Goal: Information Seeking & Learning: Understand process/instructions

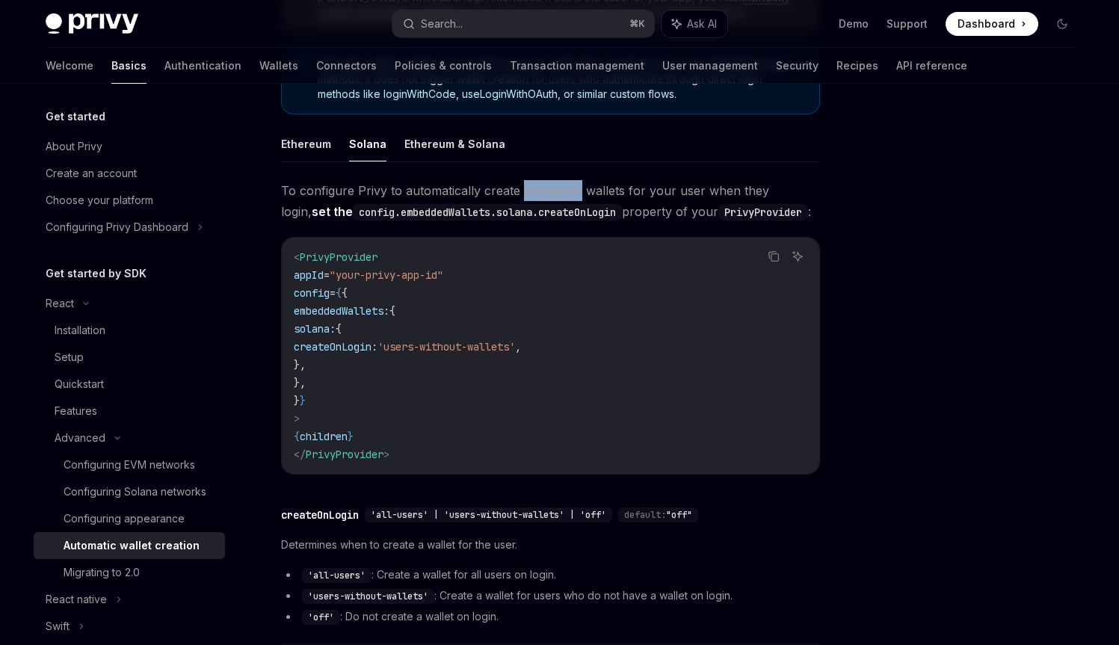
scroll to position [511, 0]
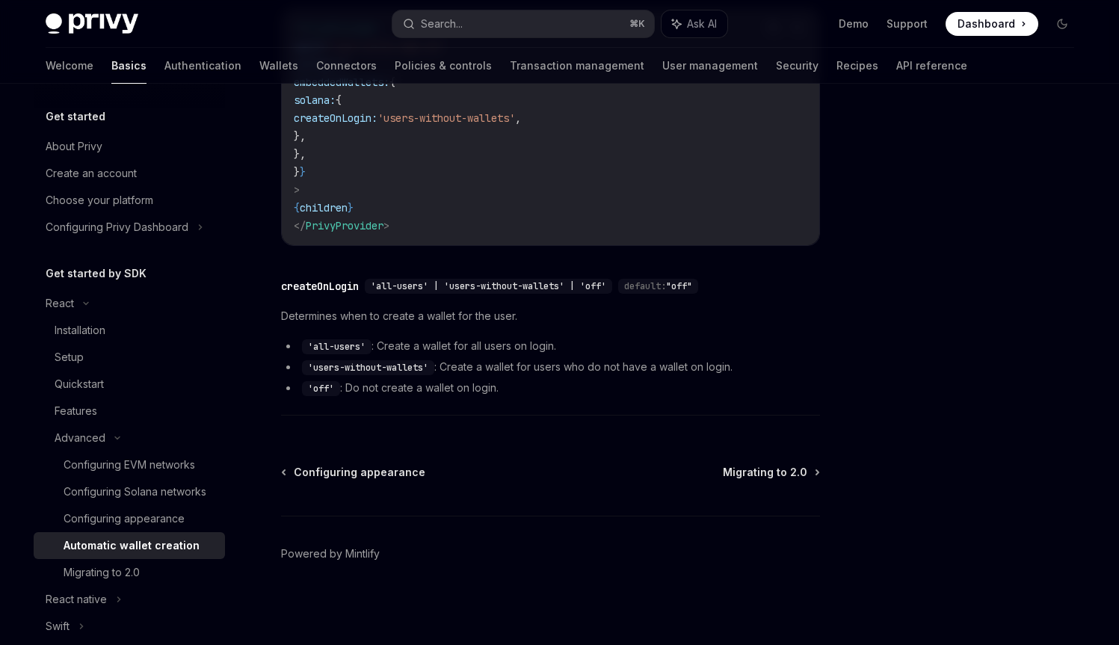
drag, startPoint x: 132, startPoint y: 572, endPoint x: 142, endPoint y: 561, distance: 14.8
click at [132, 572] on div "Migrating to 2.0" at bounding box center [102, 573] width 76 height 18
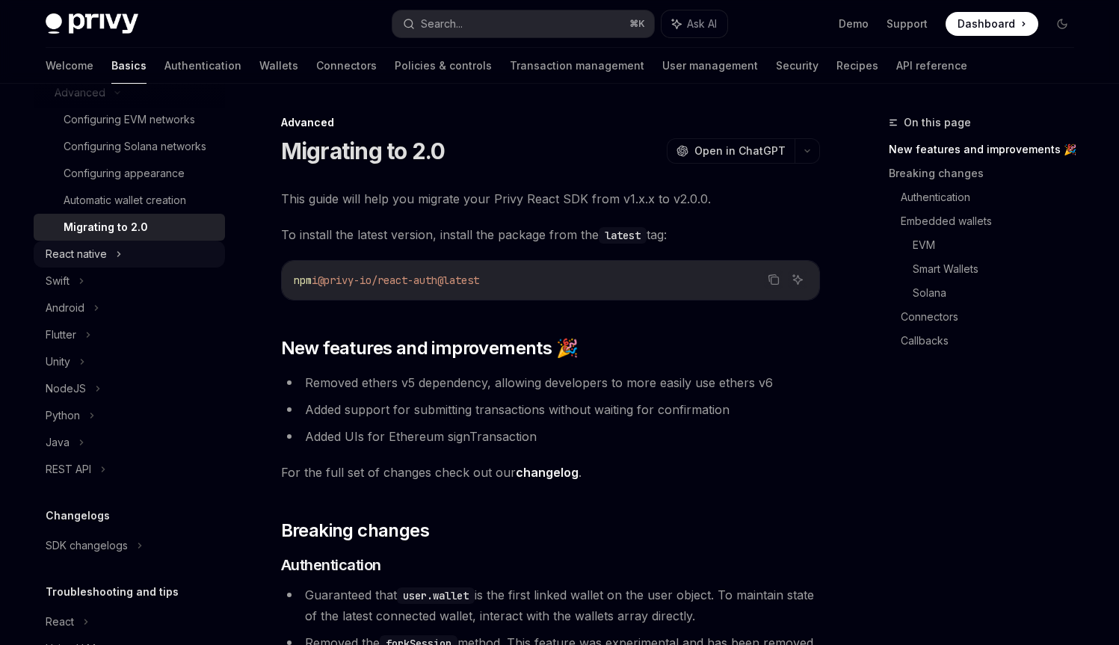
scroll to position [342, 0]
click at [111, 271] on div "React native" at bounding box center [129, 257] width 191 height 27
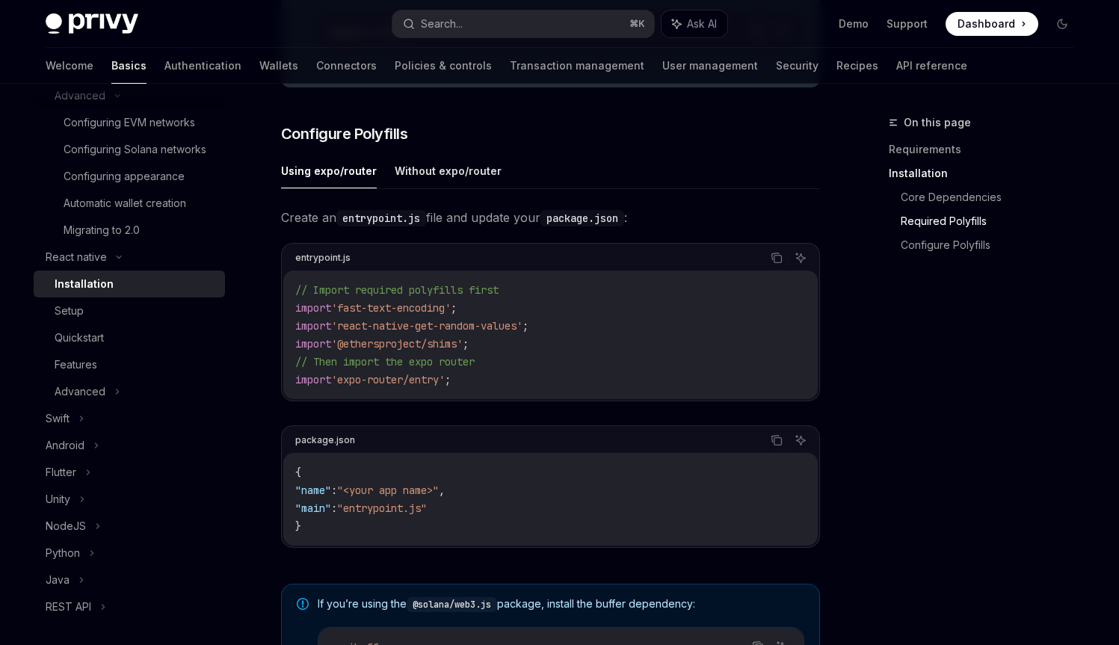
scroll to position [616, 0]
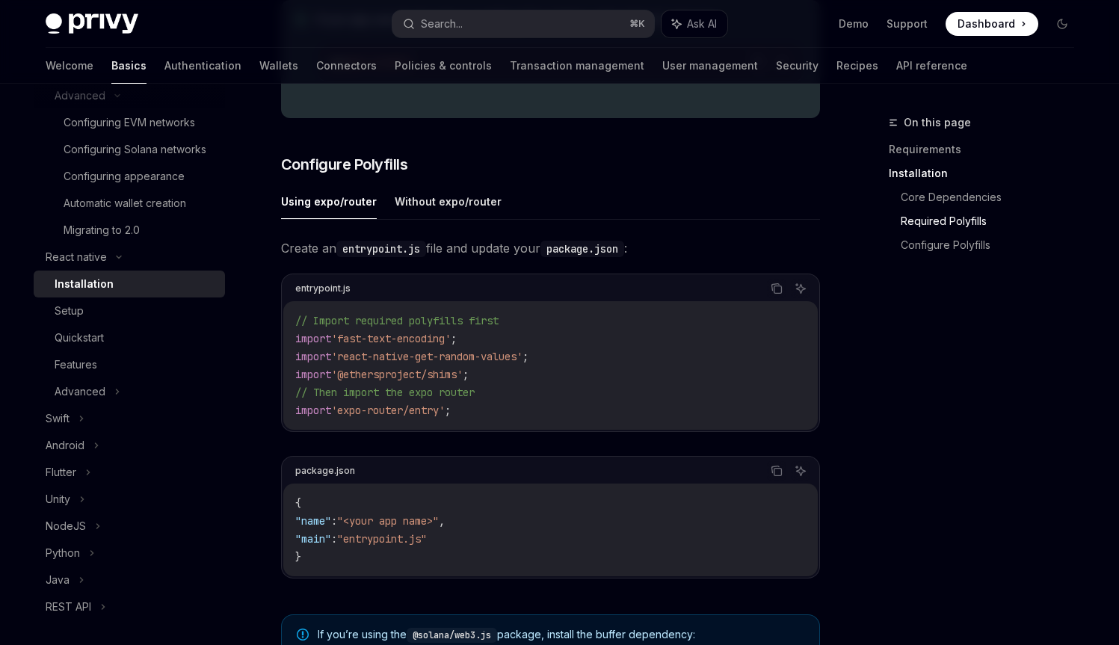
click at [456, 251] on span "Create an entrypoint.js file and update your package.json :" at bounding box center [550, 248] width 539 height 21
drag, startPoint x: 456, startPoint y: 251, endPoint x: 498, endPoint y: 253, distance: 42.0
click at [498, 253] on span "Create an entrypoint.js file and update your package.json :" at bounding box center [550, 248] width 539 height 21
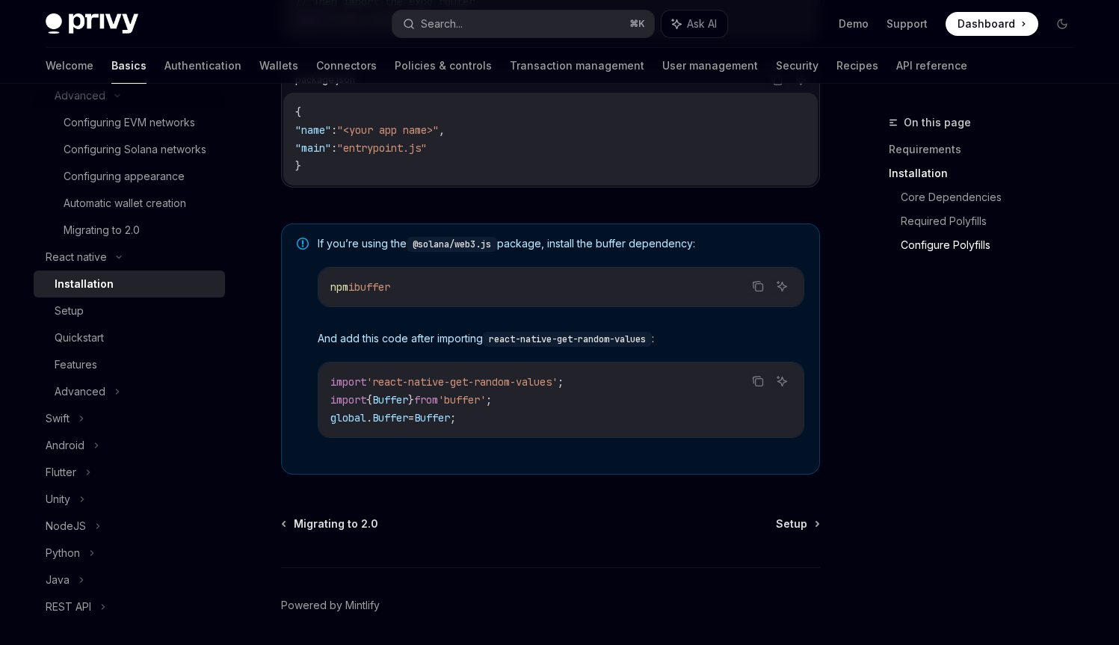
scroll to position [1009, 0]
click at [71, 320] on div "Setup" at bounding box center [69, 311] width 29 height 18
type textarea "*"
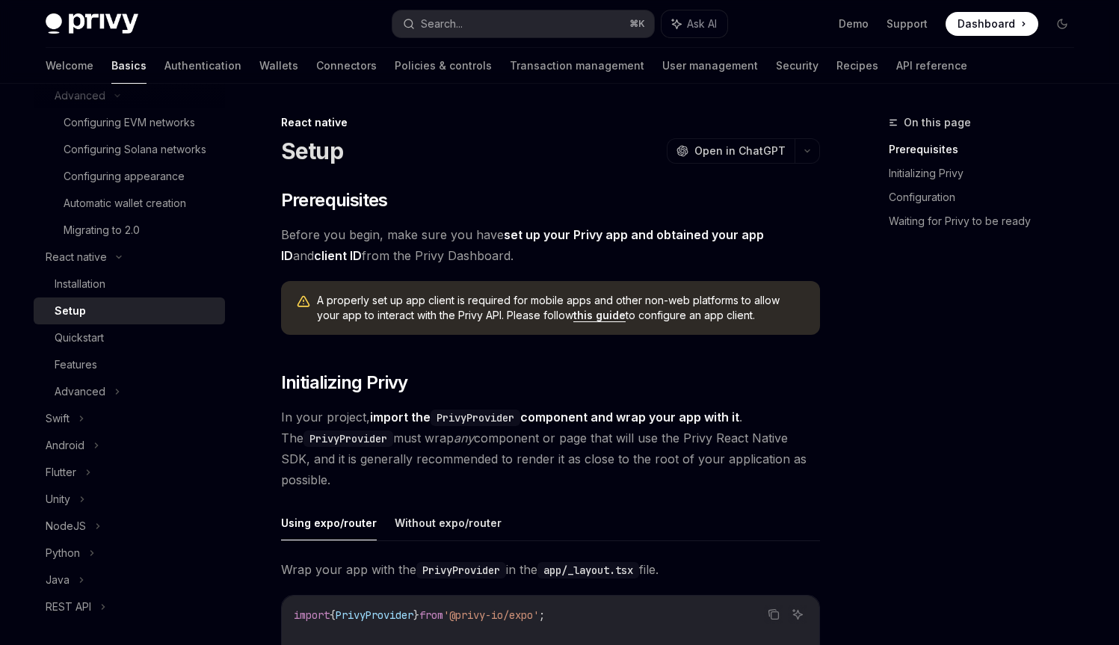
click at [411, 293] on span "A properly set up app client is required for mobile apps and other non-web plat…" at bounding box center [561, 308] width 488 height 30
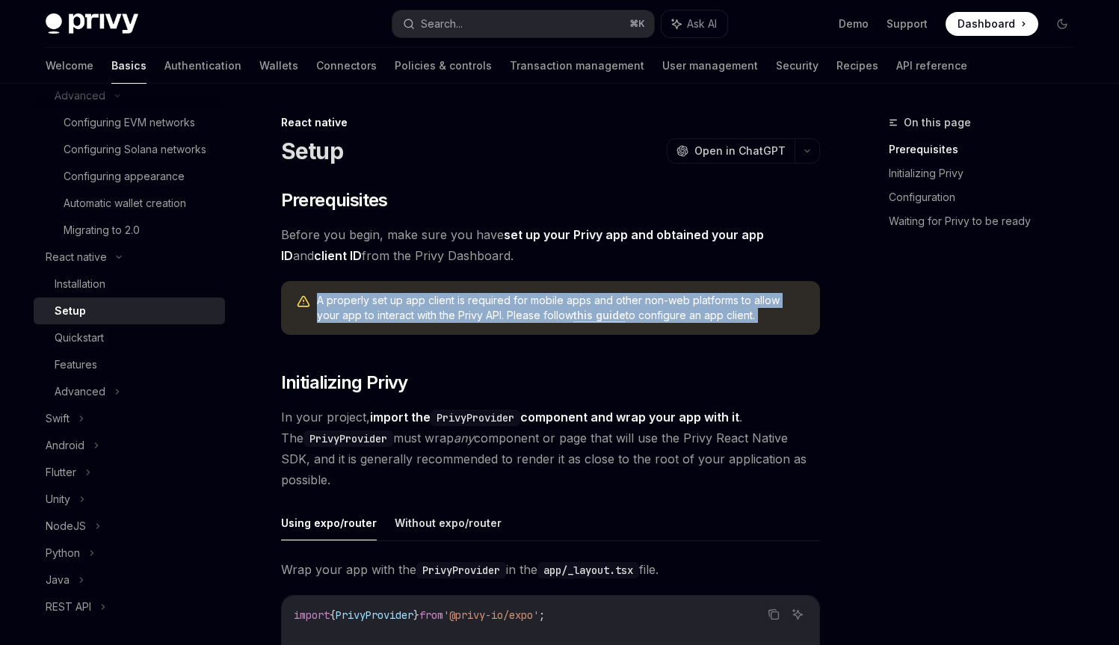
click at [411, 293] on span "A properly set up app client is required for mobile apps and other non-web plat…" at bounding box center [561, 308] width 488 height 30
click at [454, 301] on span "A properly set up app client is required for mobile apps and other non-web plat…" at bounding box center [561, 308] width 488 height 30
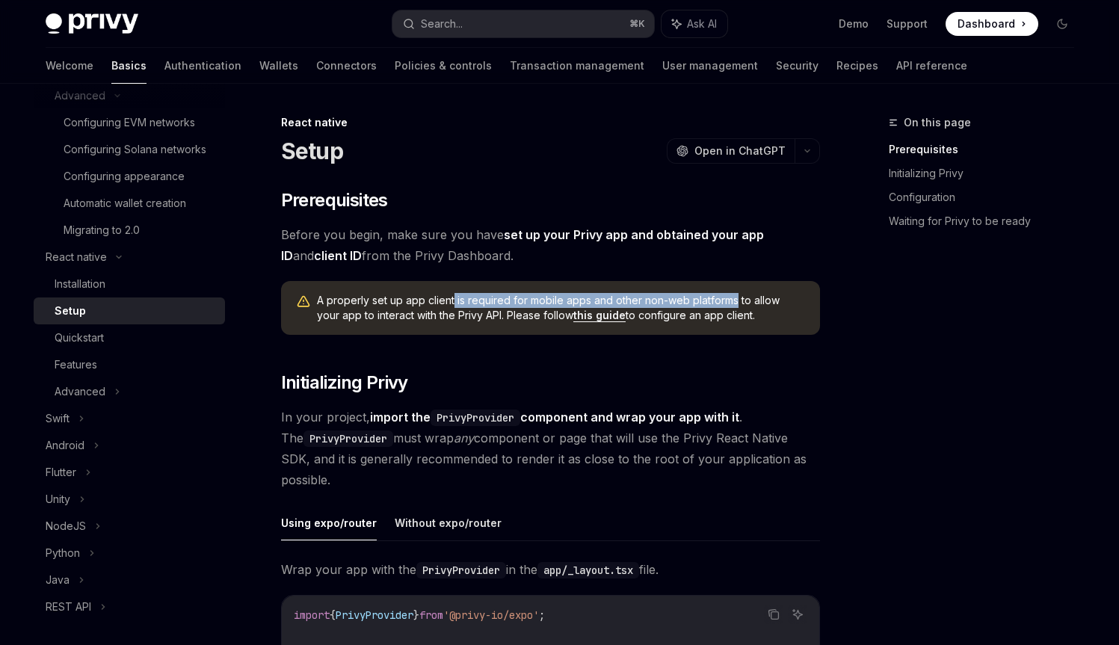
drag, startPoint x: 454, startPoint y: 301, endPoint x: 694, endPoint y: 299, distance: 240.0
click at [694, 299] on span "A properly set up app client is required for mobile apps and other non-web plat…" at bounding box center [561, 308] width 488 height 30
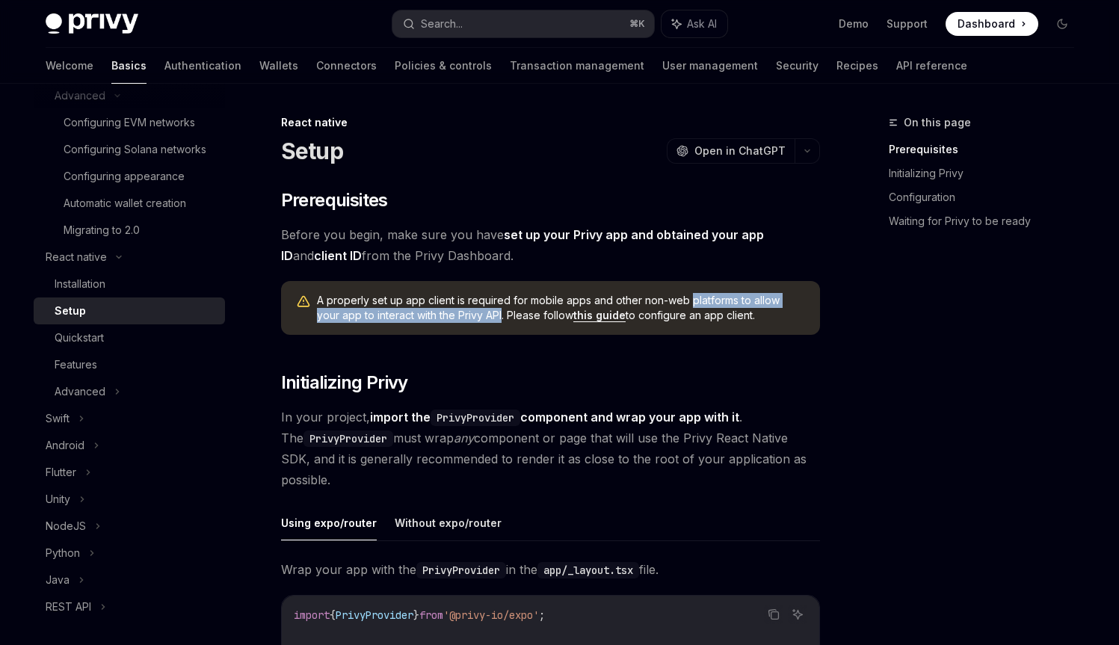
drag, startPoint x: 694, startPoint y: 299, endPoint x: 466, endPoint y: 313, distance: 228.5
click at [466, 313] on span "A properly set up app client is required for mobile apps and other non-web plat…" at bounding box center [561, 308] width 488 height 30
click at [462, 298] on span "A properly set up app client is required for mobile apps and other non-web plat…" at bounding box center [561, 308] width 488 height 30
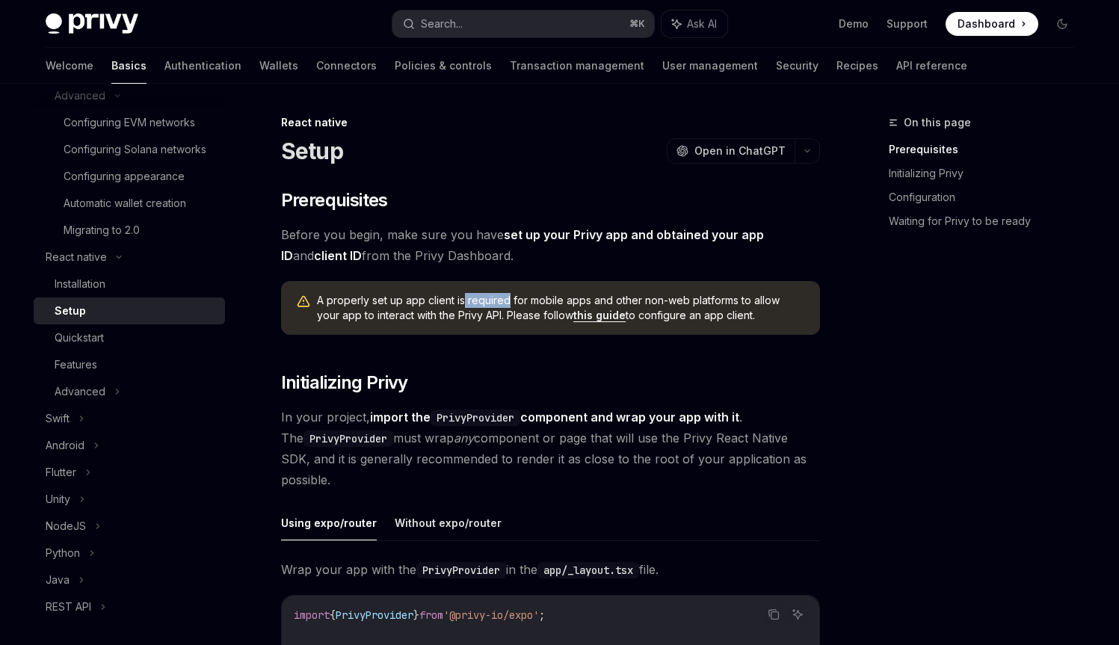
drag, startPoint x: 462, startPoint y: 298, endPoint x: 473, endPoint y: 298, distance: 10.5
click at [473, 298] on span "A properly set up app client is required for mobile apps and other non-web plat…" at bounding box center [561, 308] width 488 height 30
click at [497, 319] on span "A properly set up app client is required for mobile apps and other non-web plat…" at bounding box center [561, 308] width 488 height 30
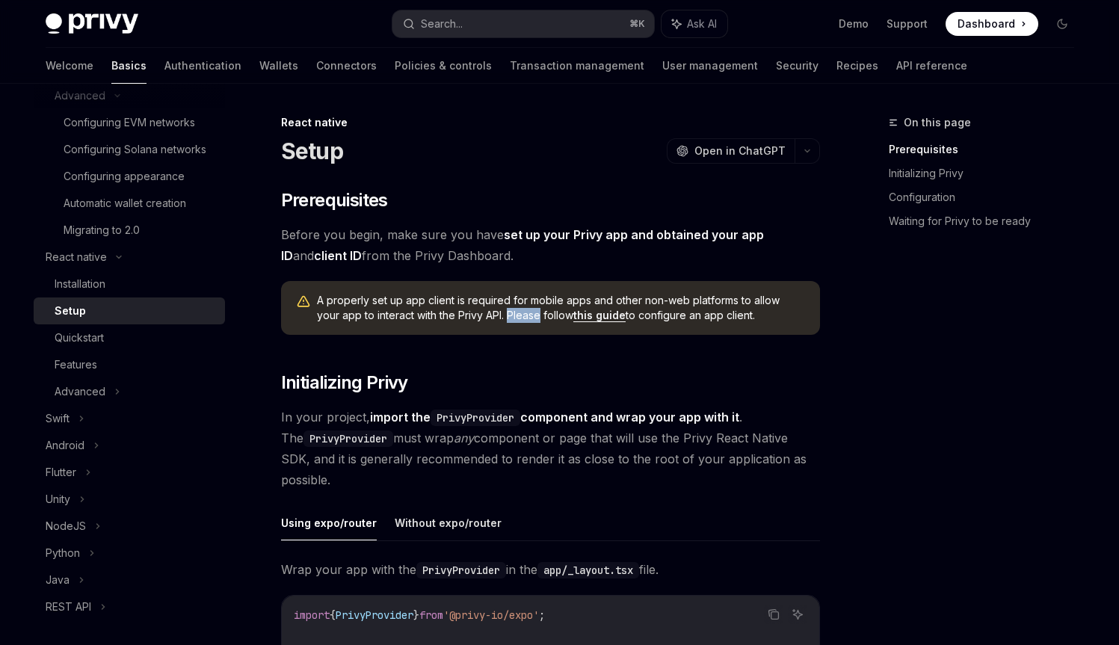
click at [574, 316] on link "this guide" at bounding box center [600, 315] width 52 height 13
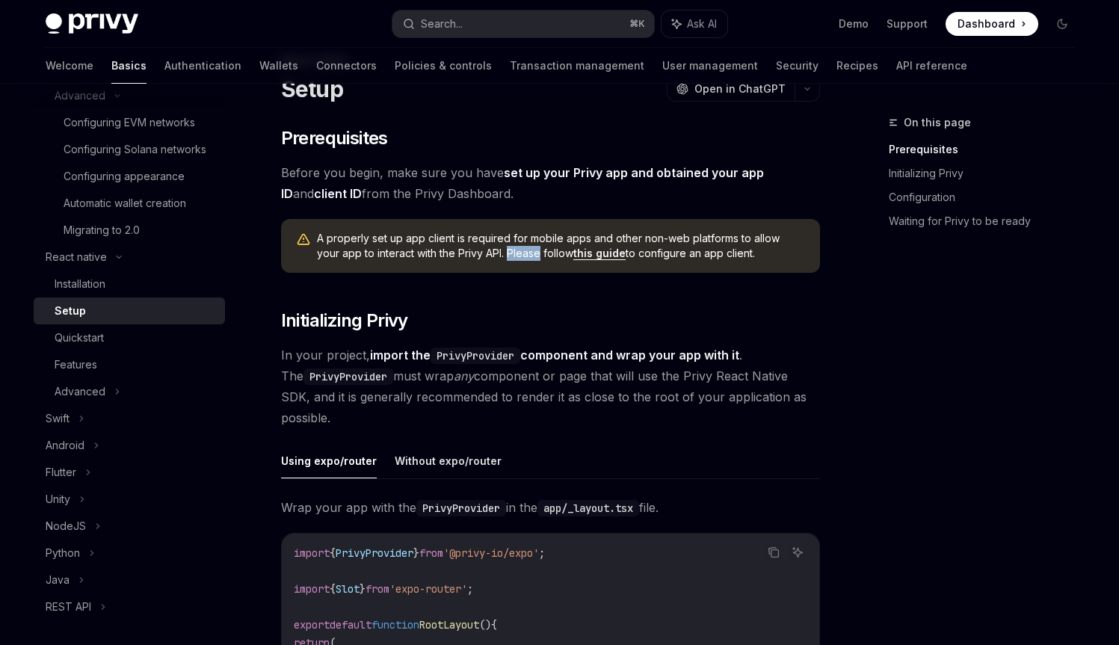
scroll to position [62, 0]
click at [417, 176] on span "Before you begin, make sure you have set up your Privy app and obtained your ap…" at bounding box center [550, 183] width 539 height 42
drag, startPoint x: 417, startPoint y: 176, endPoint x: 488, endPoint y: 174, distance: 71.1
click at [488, 174] on span "Before you begin, make sure you have set up your Privy app and obtained your ap…" at bounding box center [550, 183] width 539 height 42
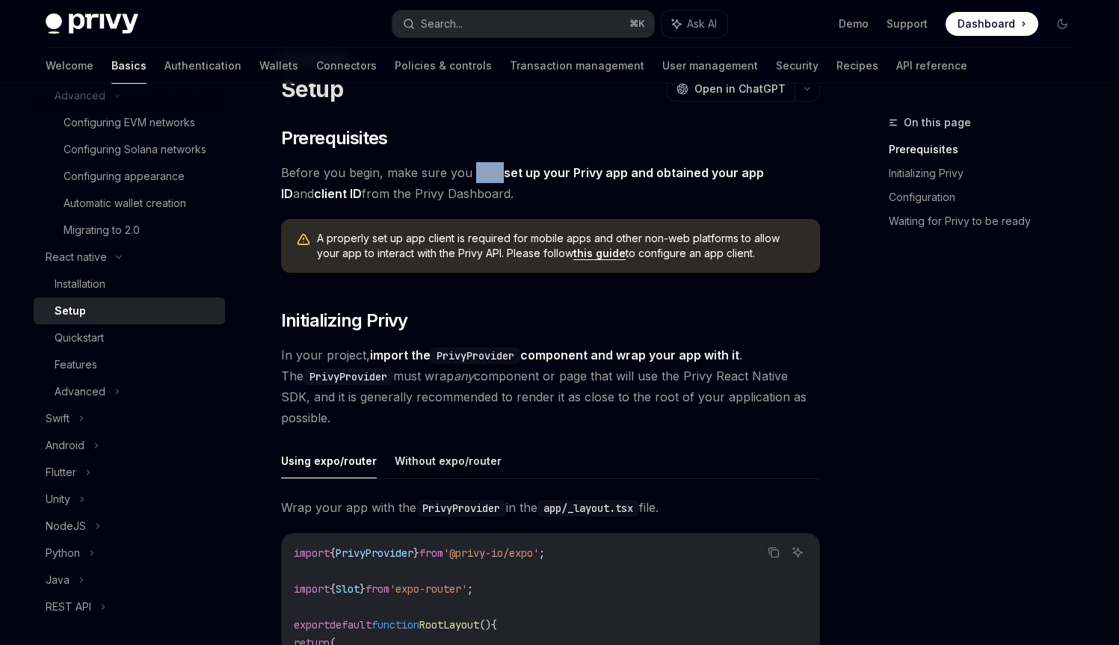
click at [488, 174] on span "Before you begin, make sure you have set up your Privy app and obtained your ap…" at bounding box center [550, 183] width 539 height 42
click at [406, 201] on span "Before you begin, make sure you have set up your Privy app and obtained your ap…" at bounding box center [550, 183] width 539 height 42
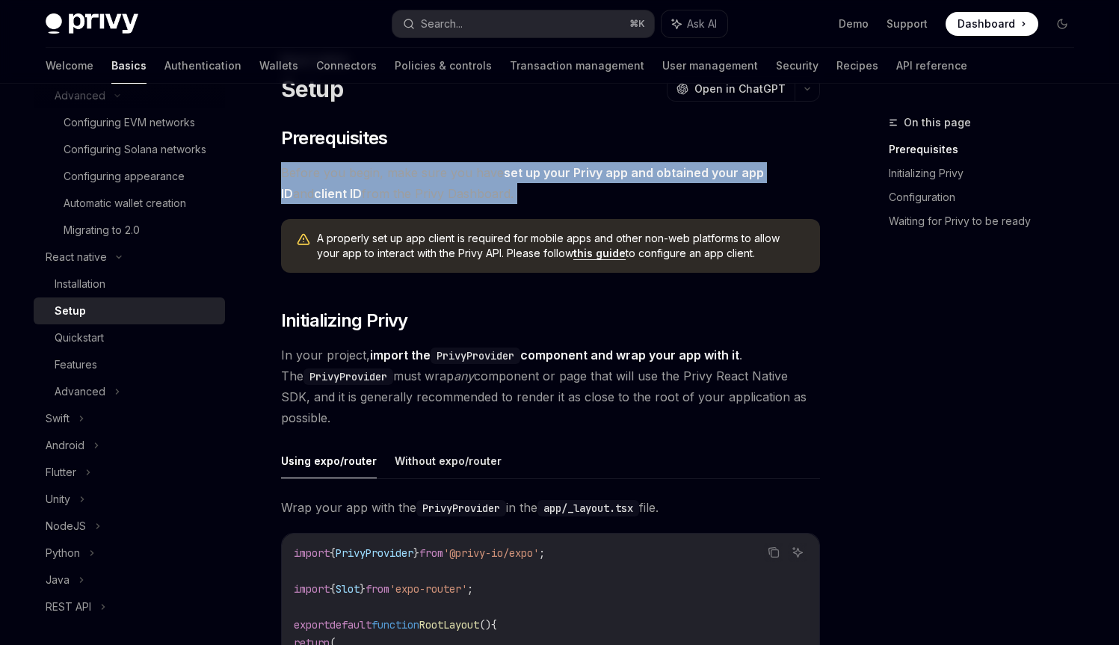
click at [406, 201] on span "Before you begin, make sure you have set up your Privy app and obtained your ap…" at bounding box center [550, 183] width 539 height 42
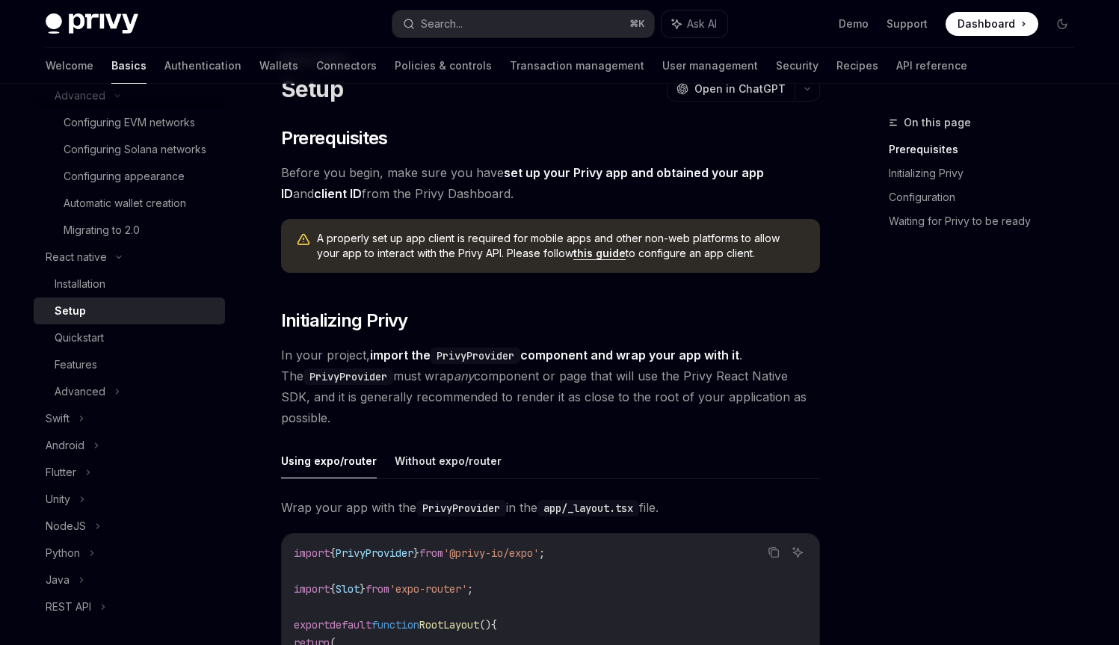
click at [413, 242] on span "A properly set up app client is required for mobile apps and other non-web plat…" at bounding box center [561, 246] width 488 height 30
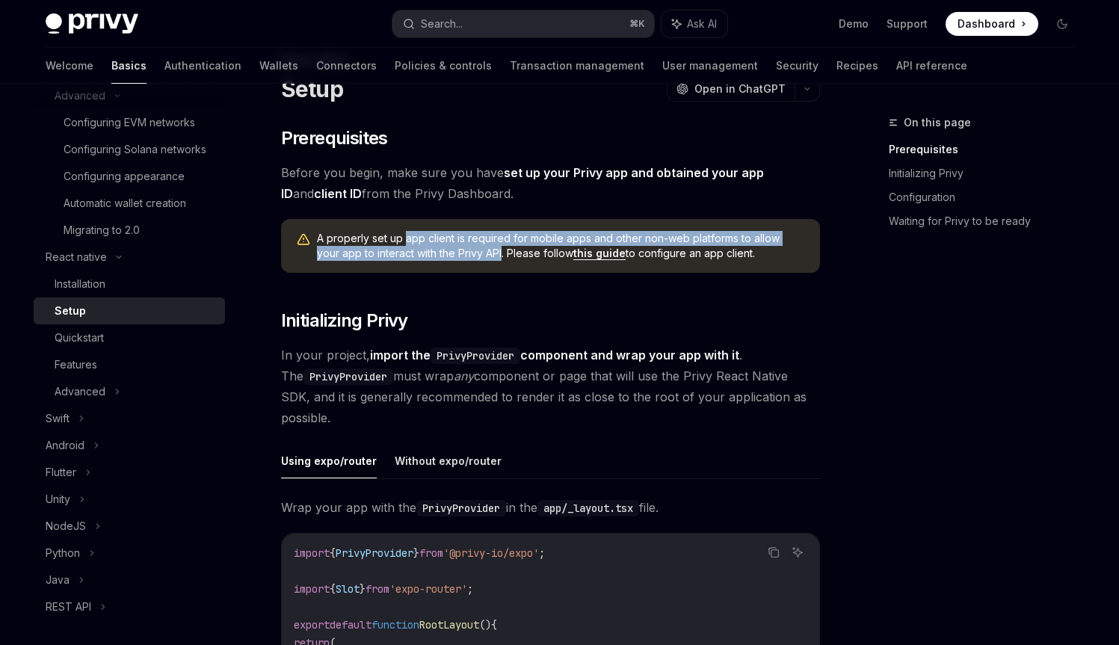
drag, startPoint x: 413, startPoint y: 242, endPoint x: 461, endPoint y: 250, distance: 48.6
click at [461, 250] on span "A properly set up app client is required for mobile apps and other non-web plat…" at bounding box center [561, 246] width 488 height 30
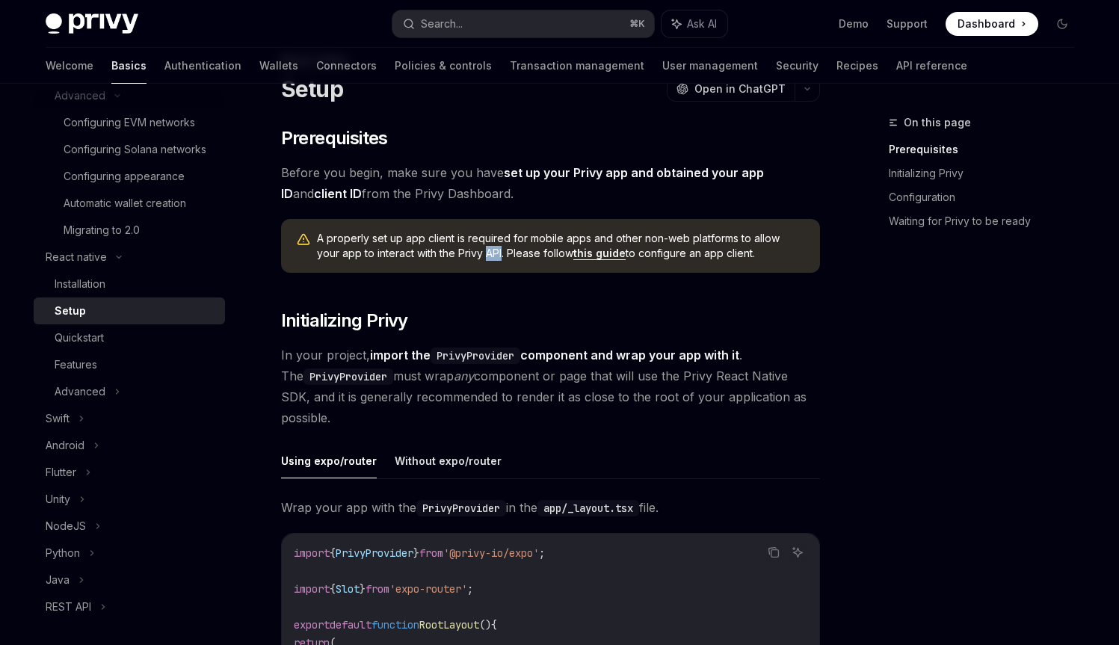
click at [461, 250] on span "A properly set up app client is required for mobile apps and other non-web plat…" at bounding box center [561, 246] width 488 height 30
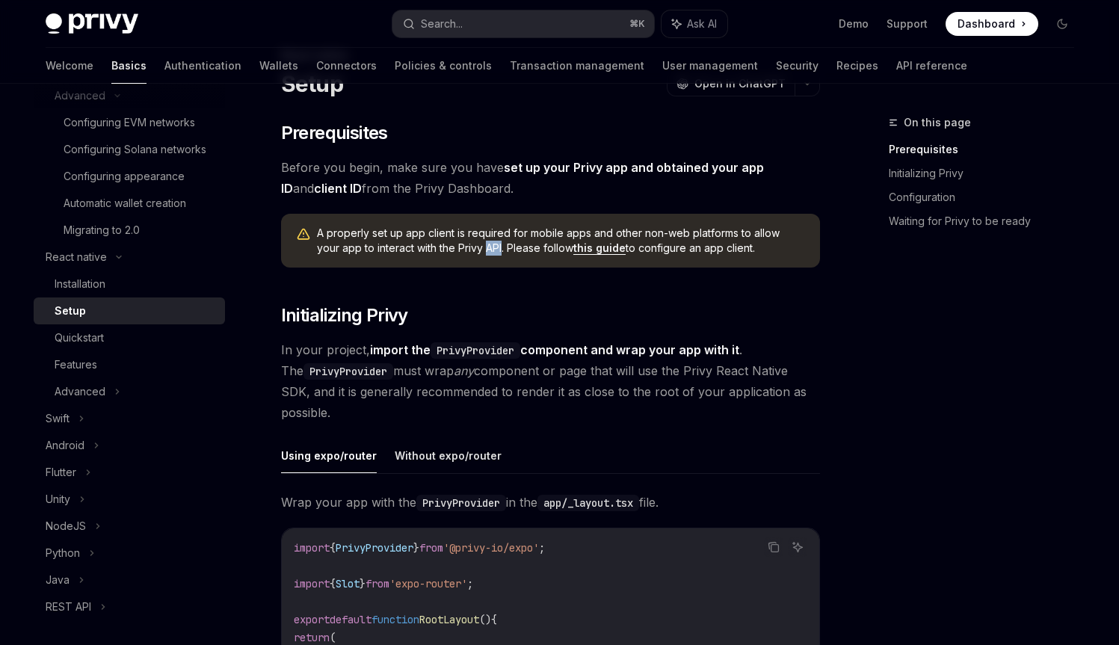
scroll to position [164, 0]
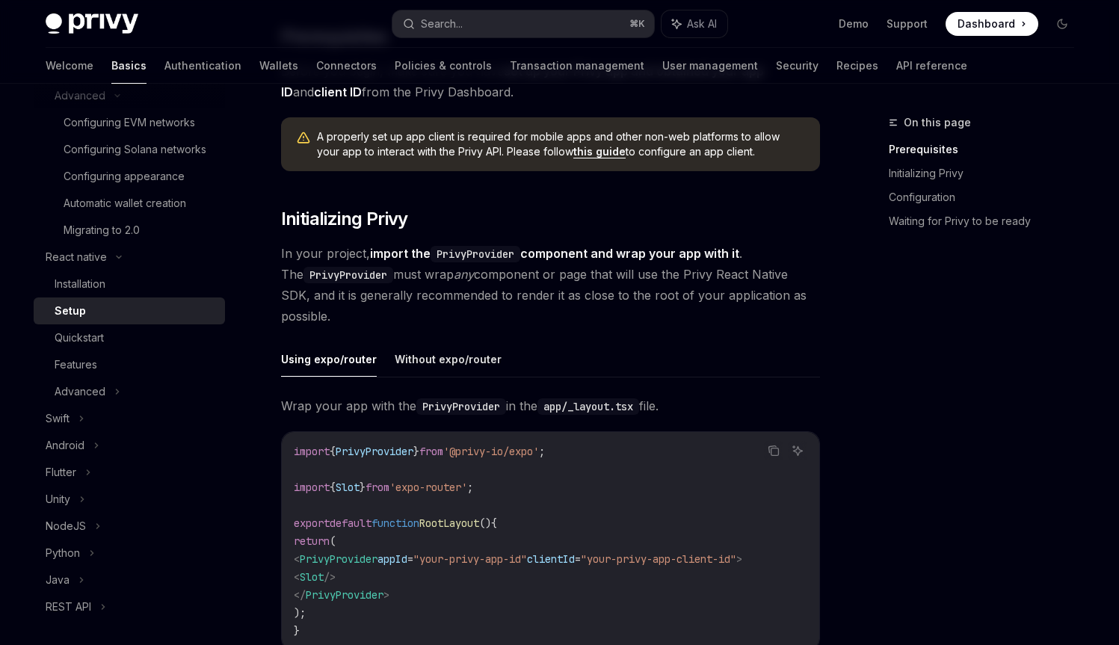
click at [433, 250] on code "PrivyProvider" at bounding box center [476, 254] width 90 height 16
drag, startPoint x: 433, startPoint y: 250, endPoint x: 461, endPoint y: 251, distance: 27.7
click at [461, 251] on code "PrivyProvider" at bounding box center [476, 254] width 90 height 16
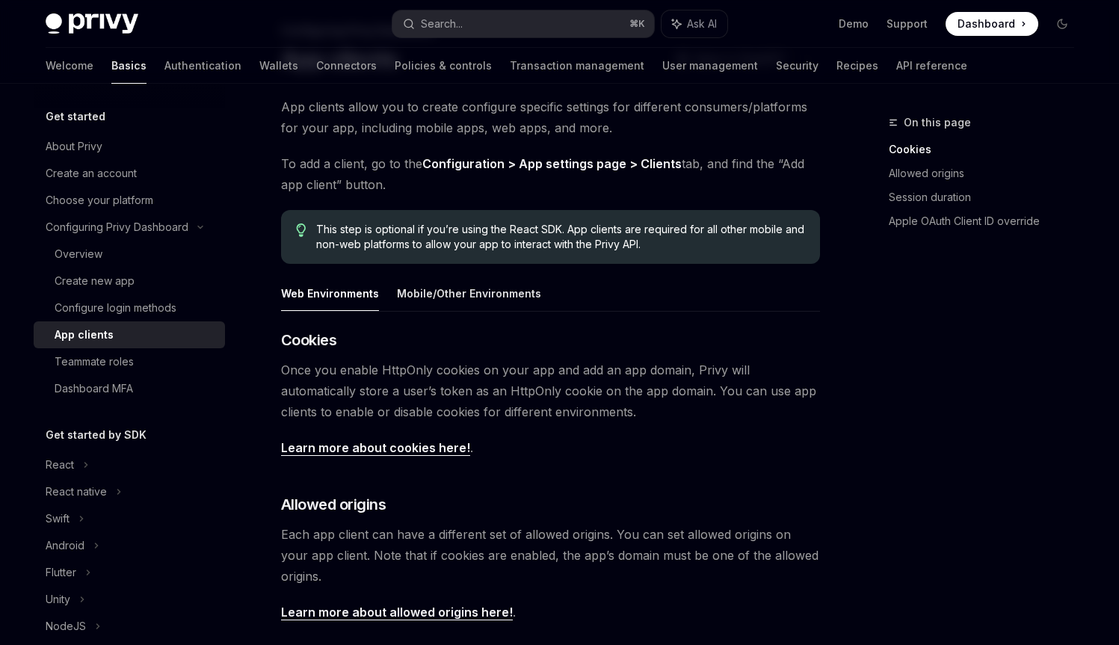
scroll to position [93, 0]
click at [473, 226] on span "This step is optional if you’re using the React SDK. App clients are required f…" at bounding box center [560, 236] width 488 height 30
click at [445, 292] on button "Mobile/Other Environments" at bounding box center [469, 291] width 144 height 35
type textarea "*"
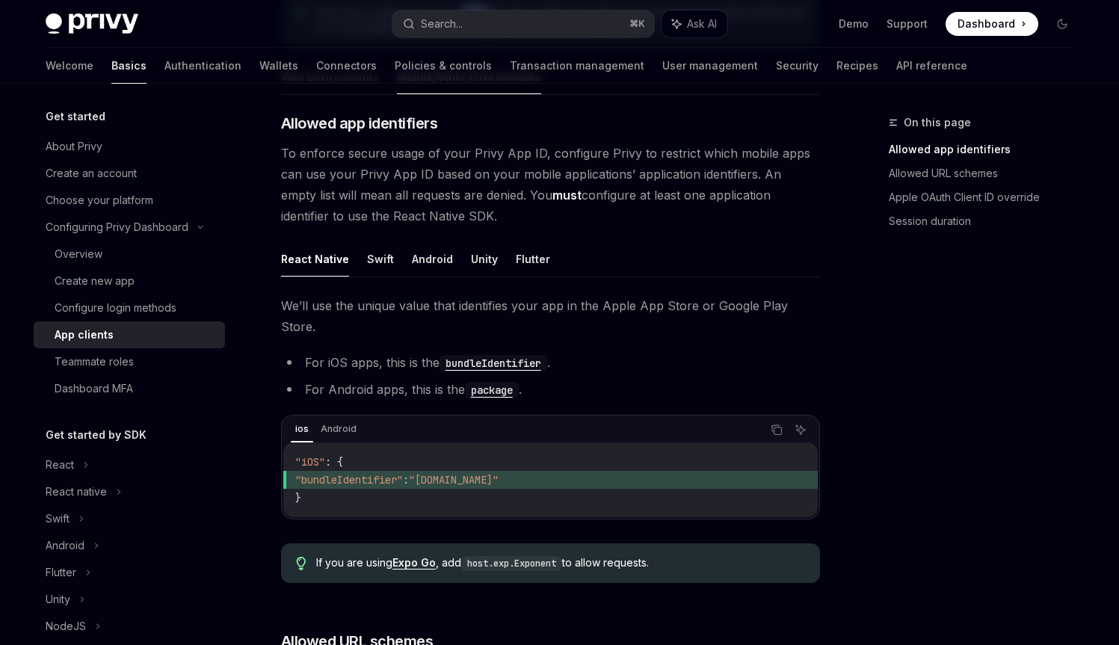
scroll to position [338, 0]
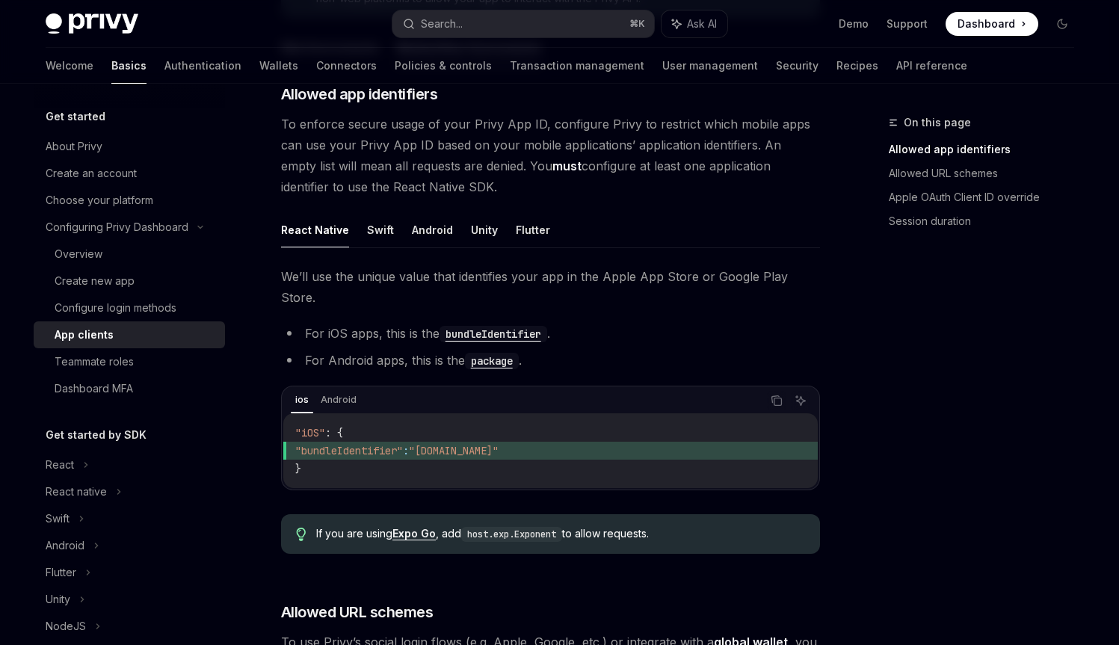
click at [392, 144] on span "To enforce secure usage of your Privy App ID, configure Privy to restrict which…" at bounding box center [550, 156] width 539 height 84
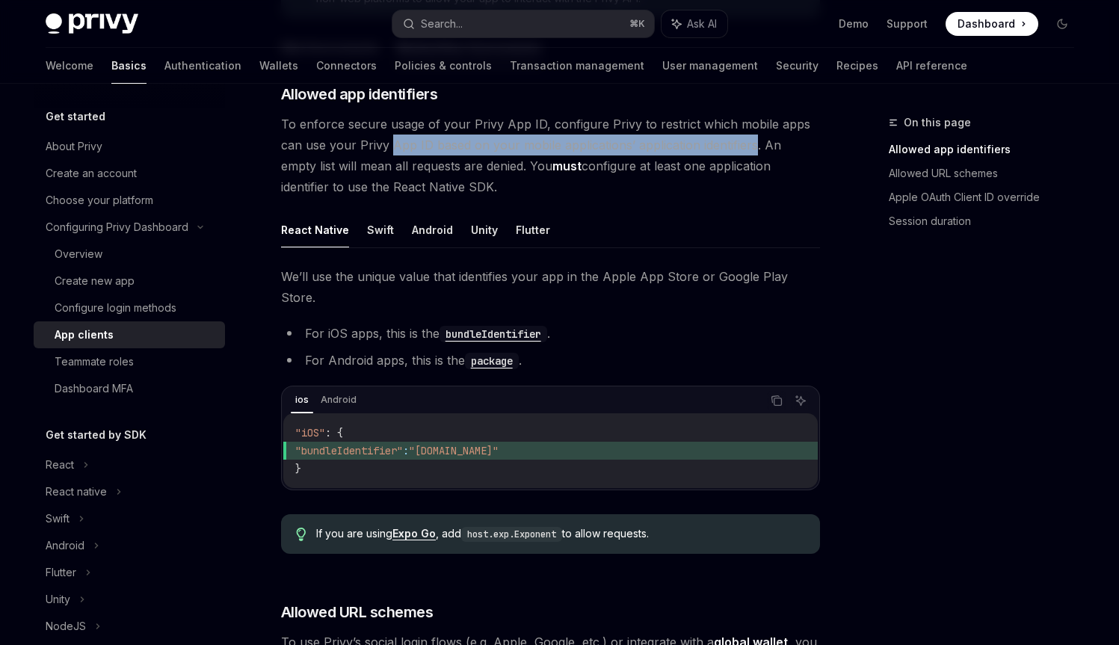
drag, startPoint x: 392, startPoint y: 144, endPoint x: 712, endPoint y: 141, distance: 320.1
click at [712, 141] on span "To enforce secure usage of your Privy App ID, configure Privy to restrict which…" at bounding box center [550, 156] width 539 height 84
click at [713, 140] on span "To enforce secure usage of your Privy App ID, configure Privy to restrict which…" at bounding box center [550, 156] width 539 height 84
drag, startPoint x: 713, startPoint y: 140, endPoint x: 508, endPoint y: 144, distance: 204.2
click at [504, 144] on span "To enforce secure usage of your Privy App ID, configure Privy to restrict which…" at bounding box center [550, 156] width 539 height 84
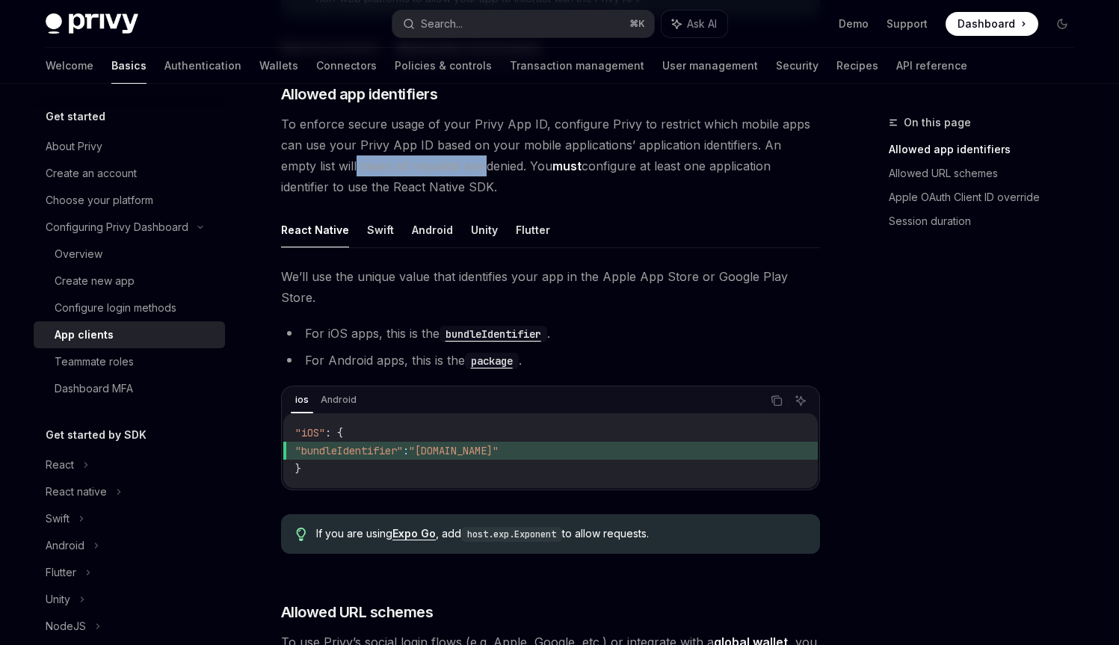
drag, startPoint x: 318, startPoint y: 162, endPoint x: 450, endPoint y: 166, distance: 132.4
click at [450, 166] on span "To enforce secure usage of your Privy App ID, configure Privy to restrict which…" at bounding box center [550, 156] width 539 height 84
click at [506, 164] on span "To enforce secure usage of your Privy App ID, configure Privy to restrict which…" at bounding box center [550, 156] width 539 height 84
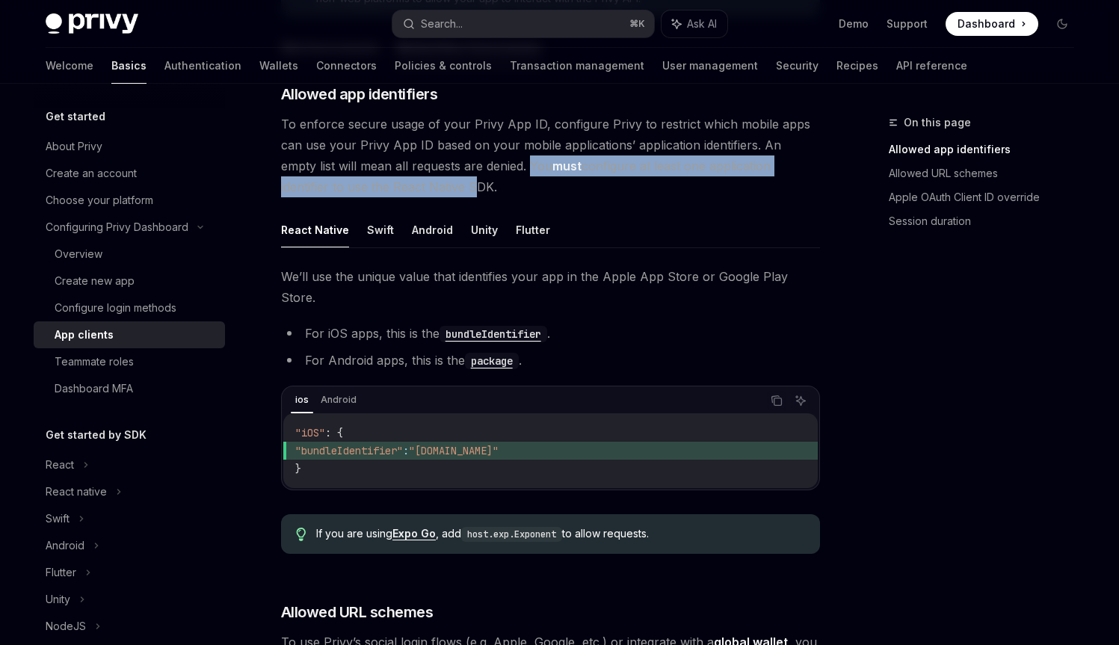
drag, startPoint x: 506, startPoint y: 164, endPoint x: 395, endPoint y: 187, distance: 113.8
click at [395, 187] on span "To enforce secure usage of your Privy App ID, configure Privy to restrict which…" at bounding box center [550, 156] width 539 height 84
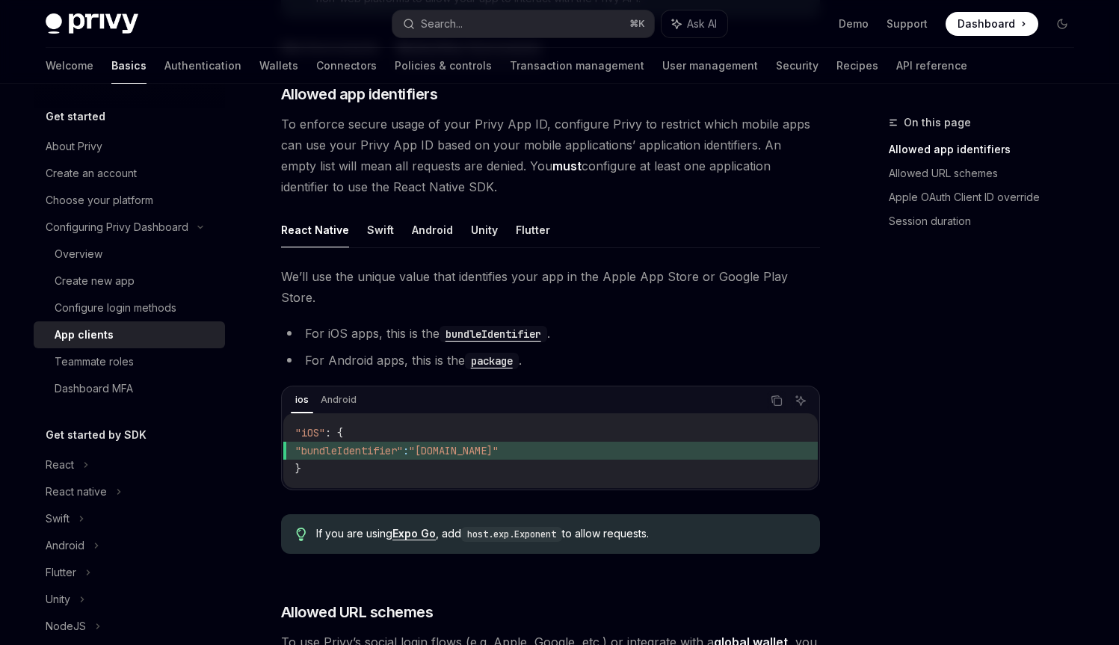
click at [361, 269] on span "We’ll use the unique value that identifies your app in the Apple App Store or G…" at bounding box center [550, 287] width 539 height 42
drag, startPoint x: 362, startPoint y: 269, endPoint x: 498, endPoint y: 274, distance: 136.2
click at [498, 274] on span "We’ll use the unique value that identifies your app in the Apple App Store or G…" at bounding box center [550, 287] width 539 height 42
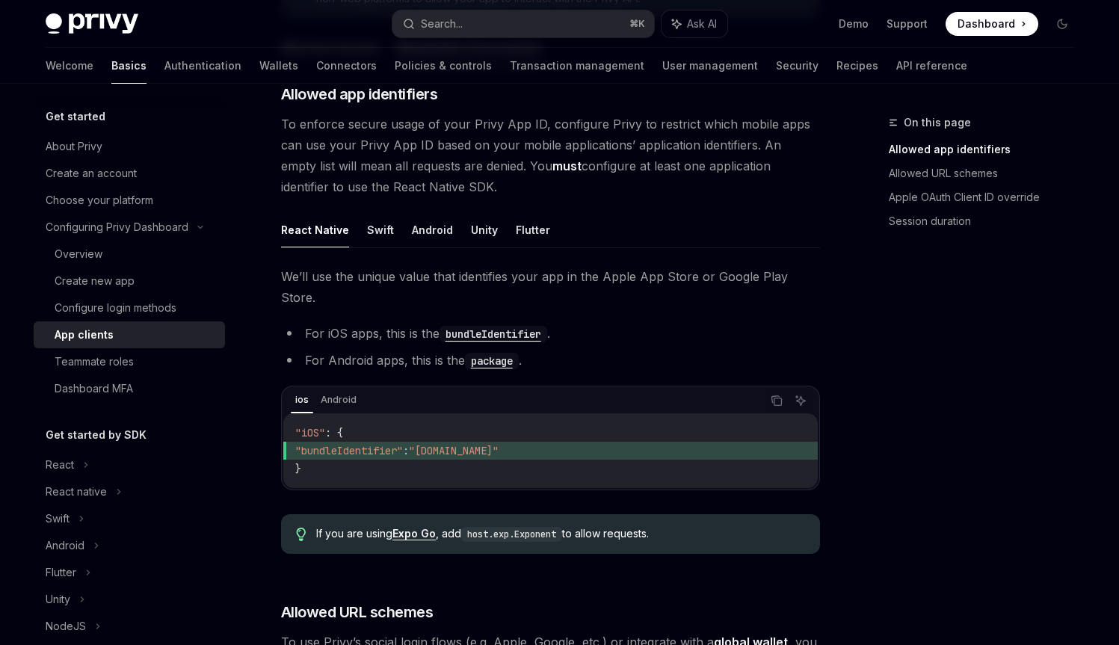
click at [389, 268] on span "We’ll use the unique value that identifies your app in the Apple App Store or G…" at bounding box center [550, 287] width 539 height 42
drag, startPoint x: 388, startPoint y: 268, endPoint x: 414, endPoint y: 271, distance: 26.3
click at [414, 271] on span "We’ll use the unique value that identifies your app in the Apple App Store or G…" at bounding box center [550, 287] width 539 height 42
drag, startPoint x: 414, startPoint y: 271, endPoint x: 491, endPoint y: 265, distance: 77.2
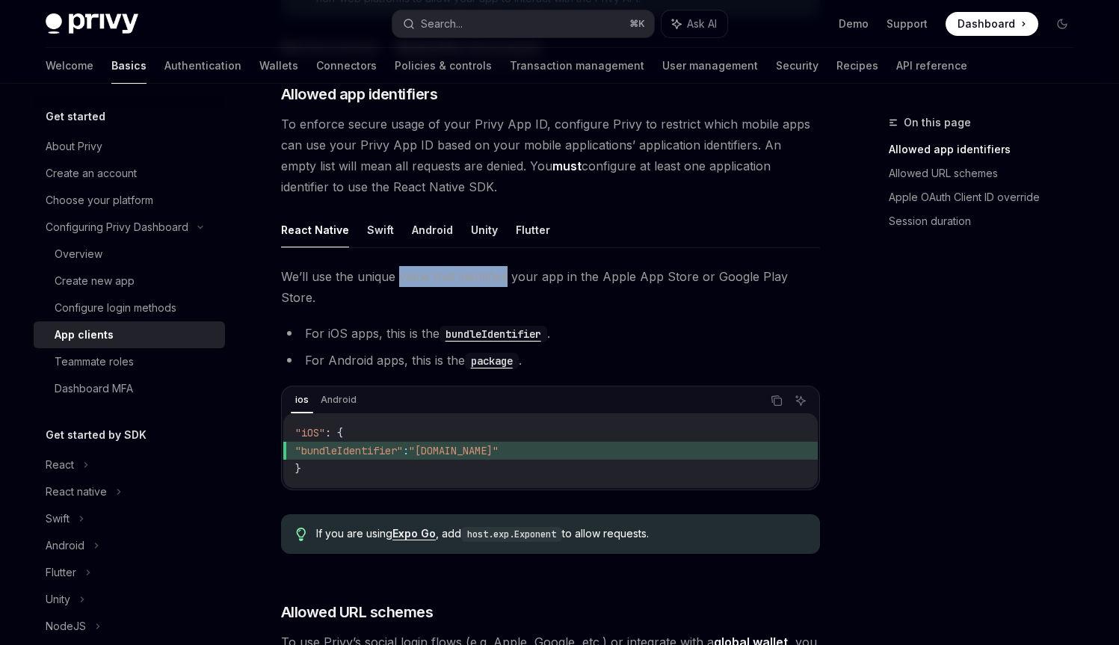
click at [491, 266] on span "We’ll use the unique value that identifies your app in the Apple App Store or G…" at bounding box center [550, 287] width 539 height 42
click at [398, 323] on li "For iOS apps, this is the bundleIdentifier ." at bounding box center [550, 333] width 539 height 21
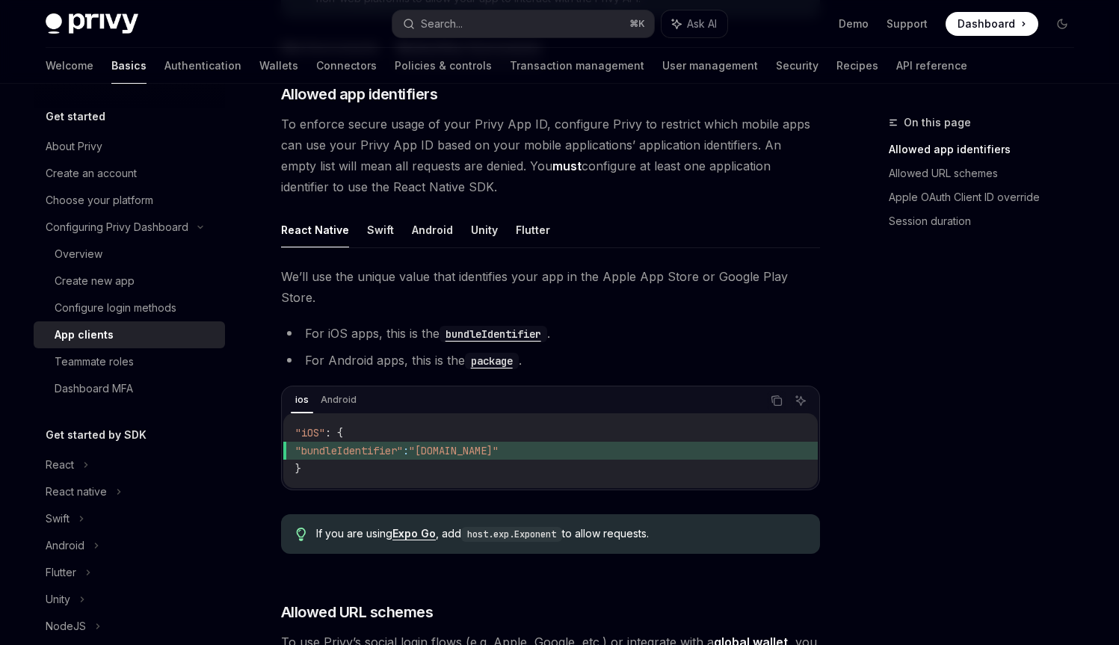
click at [419, 350] on li "For Android apps, this is the package ." at bounding box center [550, 360] width 539 height 21
click at [453, 350] on li "For Android apps, this is the package ." at bounding box center [550, 360] width 539 height 21
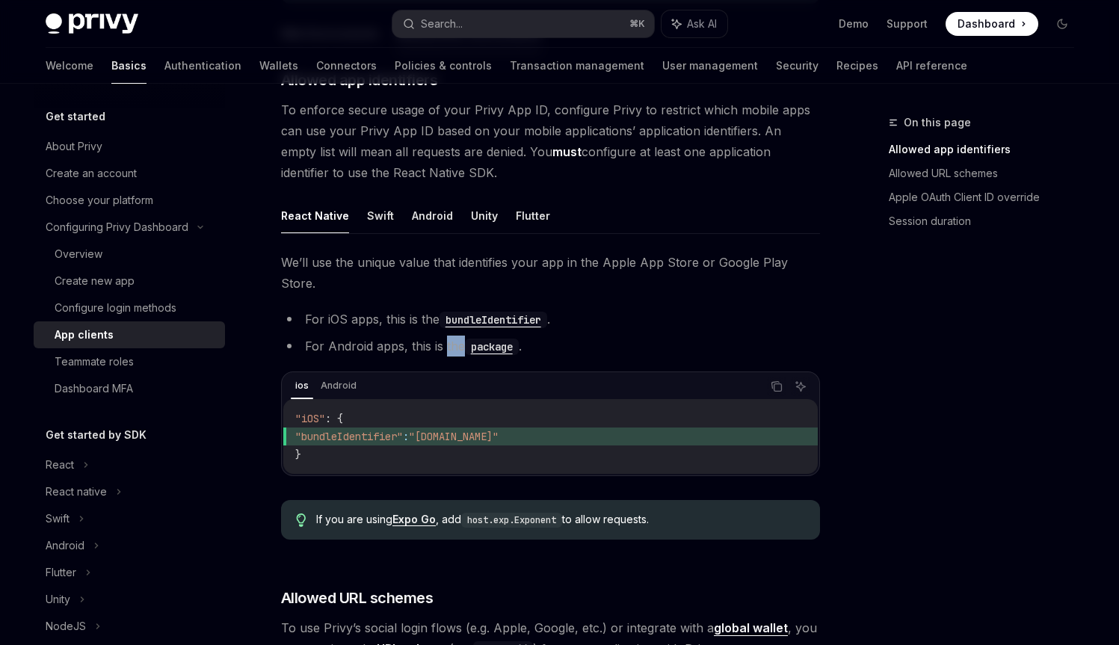
scroll to position [357, 0]
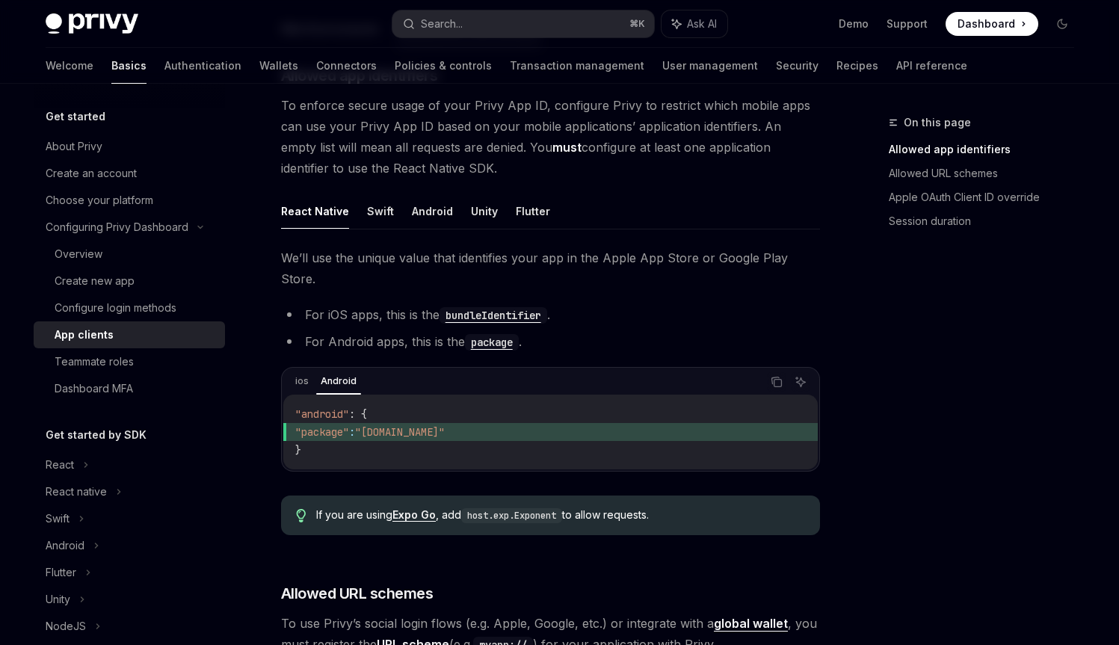
click at [281, 347] on div "We’ll use the unique value that identifies your app in the Apple App Store or G…" at bounding box center [550, 398] width 539 height 300
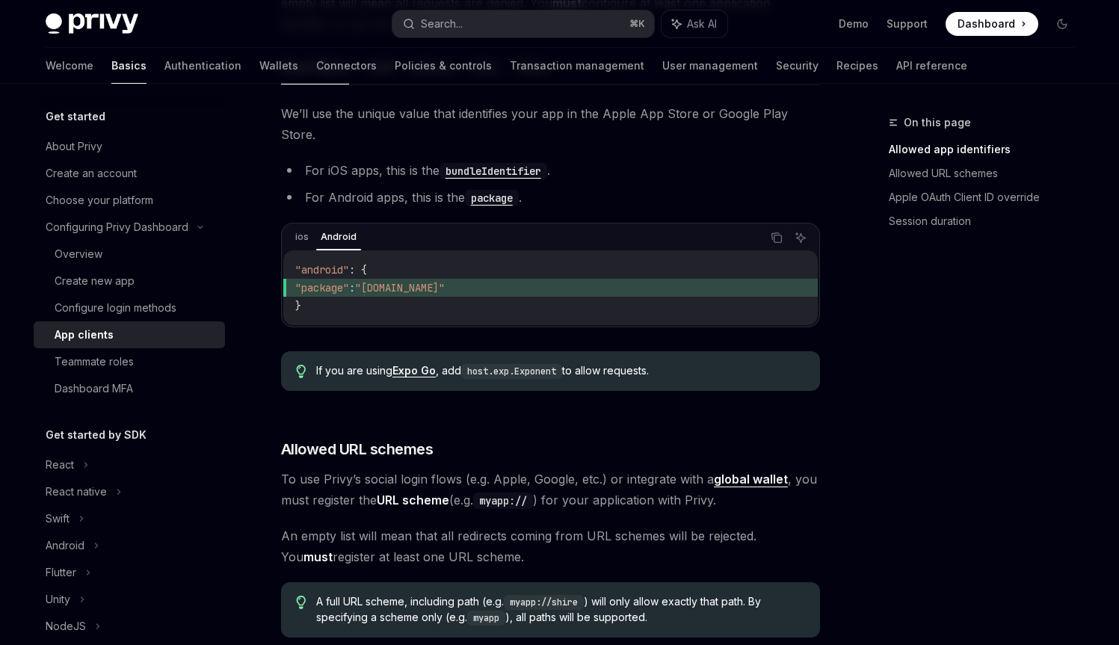
scroll to position [502, 0]
click at [492, 363] on code "host.exp.Exponent" at bounding box center [511, 370] width 101 height 15
drag, startPoint x: 492, startPoint y: 350, endPoint x: 532, endPoint y: 351, distance: 39.6
click at [532, 363] on code "host.exp.Exponent" at bounding box center [511, 370] width 101 height 15
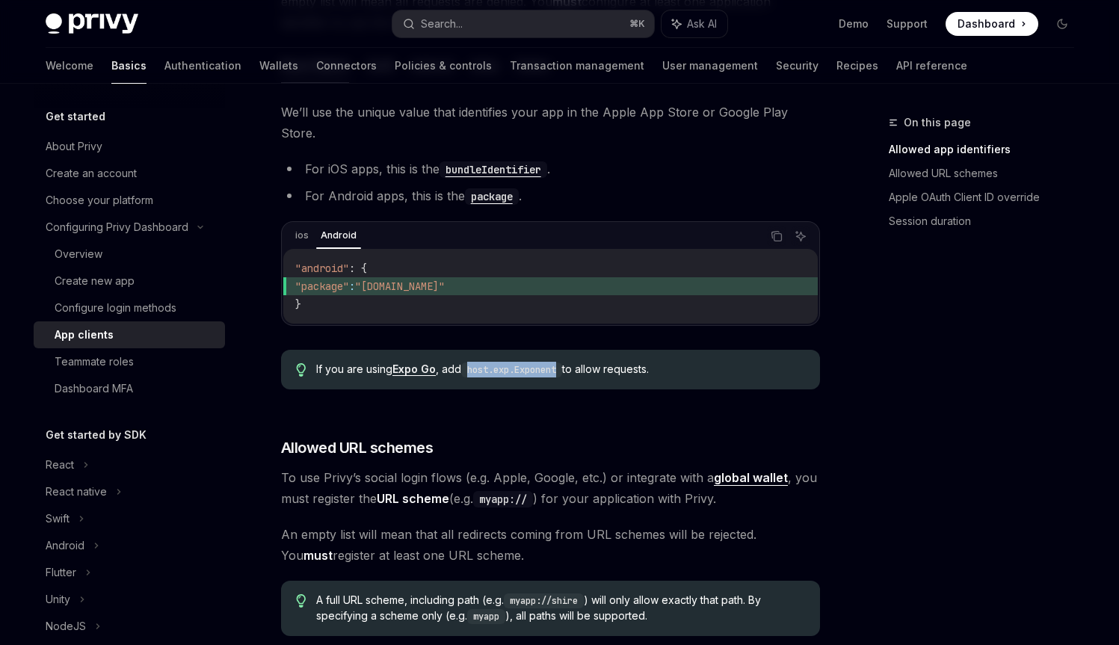
drag, startPoint x: 532, startPoint y: 351, endPoint x: 478, endPoint y: 353, distance: 53.9
click at [478, 363] on code "host.exp.Exponent" at bounding box center [511, 370] width 101 height 15
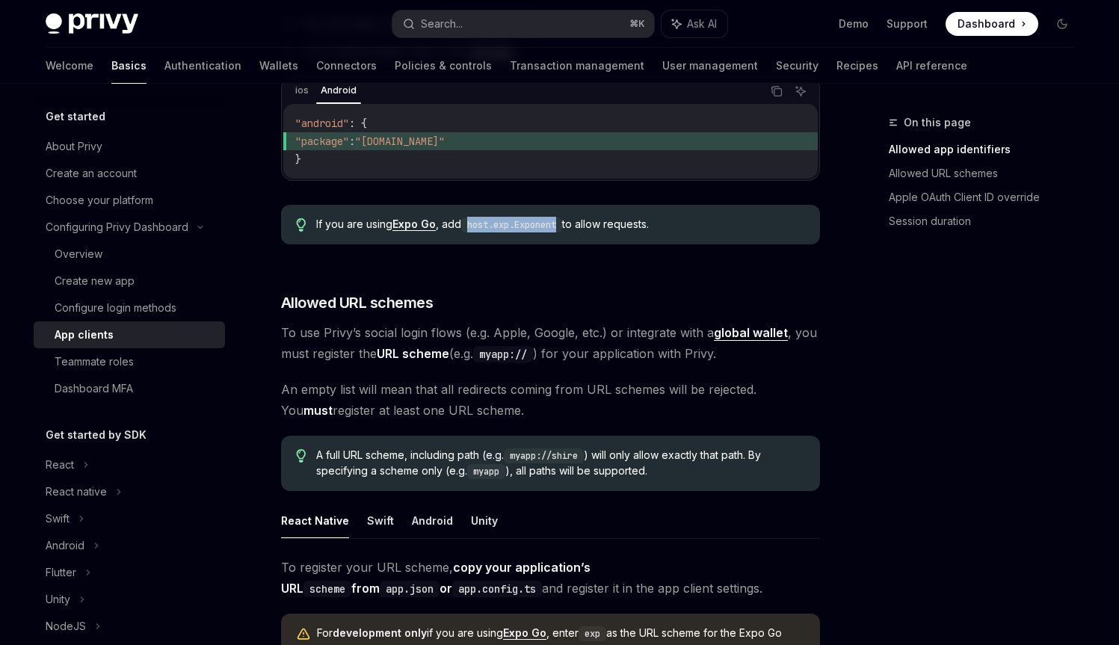
scroll to position [693, 0]
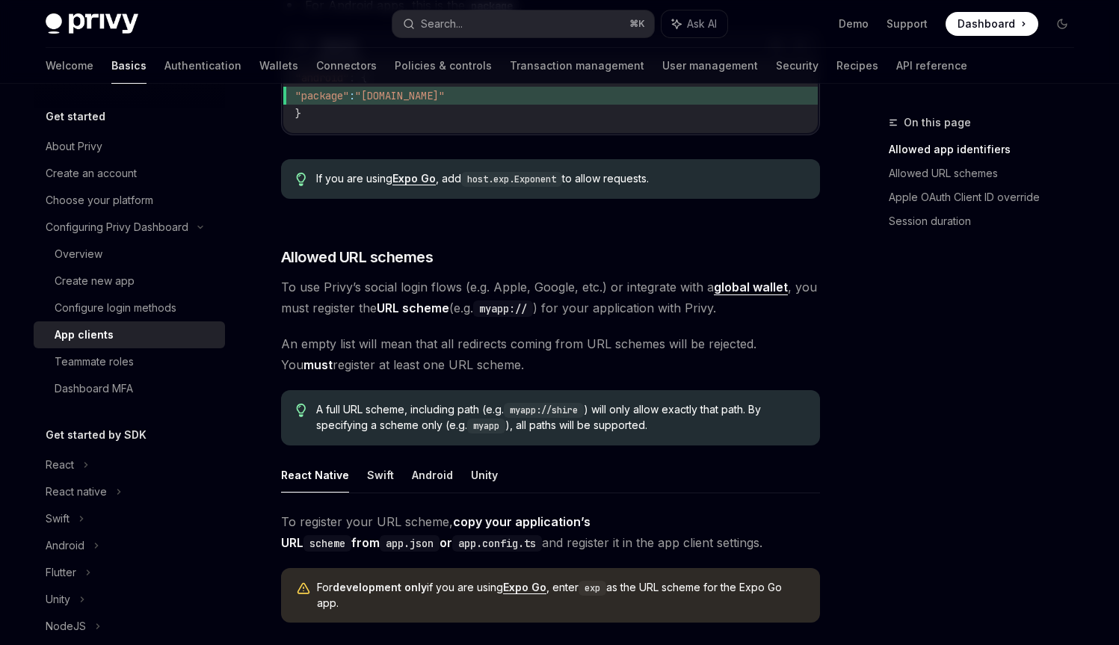
click at [517, 277] on span "To use Privy’s social login flows (e.g. Apple, Google, etc.) or integrate with …" at bounding box center [550, 298] width 539 height 42
click at [516, 277] on span "To use Privy’s social login flows (e.g. Apple, Google, etc.) or integrate with …" at bounding box center [550, 298] width 539 height 42
click at [554, 277] on span "To use Privy’s social login flows (e.g. Apple, Google, etc.) or integrate with …" at bounding box center [550, 298] width 539 height 42
click at [654, 277] on span "To use Privy’s social login flows (e.g. Apple, Google, etc.) or integrate with …" at bounding box center [550, 298] width 539 height 42
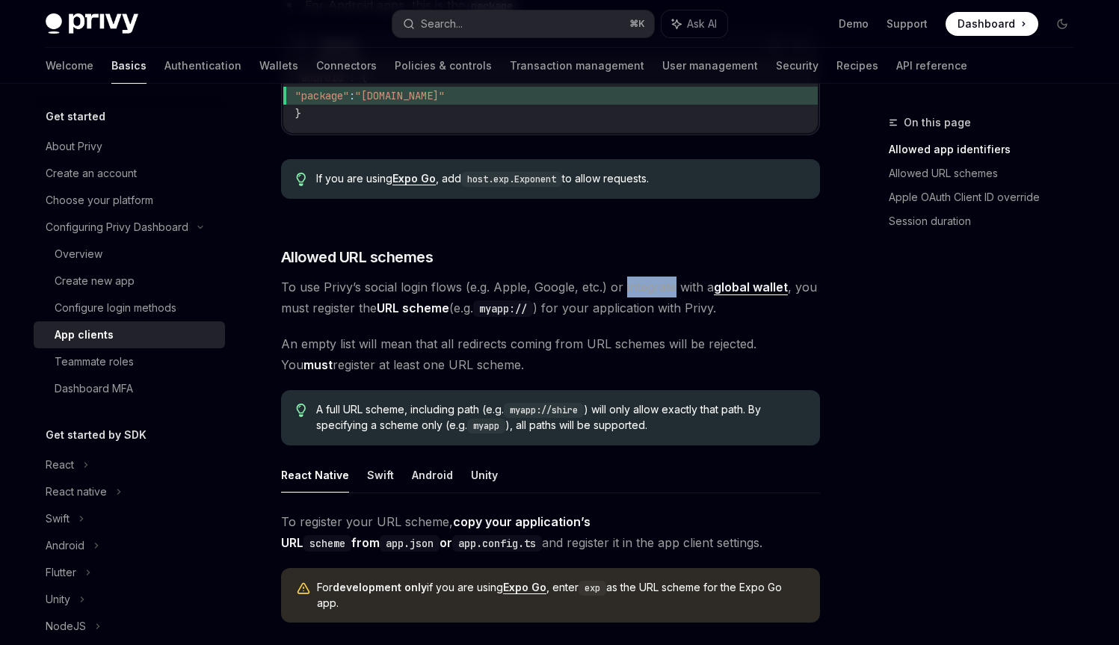
click at [654, 277] on span "To use Privy’s social login flows (e.g. Apple, Google, etc.) or integrate with …" at bounding box center [550, 298] width 539 height 42
click at [577, 289] on span "To use Privy’s social login flows (e.g. Apple, Google, etc.) or integrate with …" at bounding box center [550, 298] width 539 height 42
click at [463, 334] on span "An empty list will mean that all redirects coming from URL schemes will be reje…" at bounding box center [550, 355] width 539 height 42
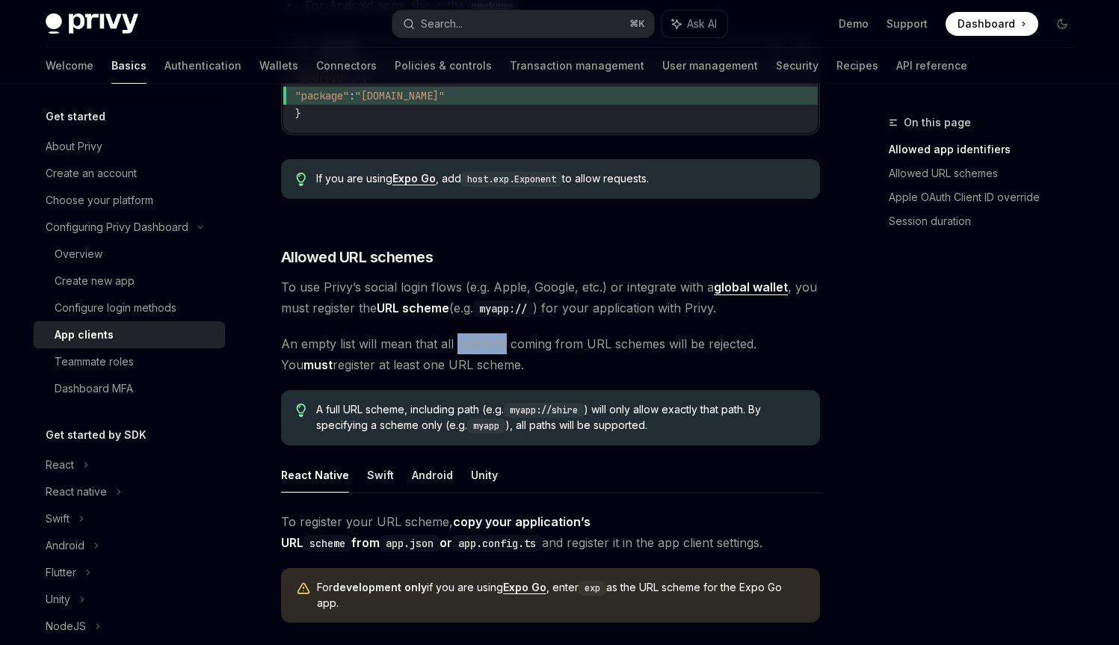
click at [463, 334] on span "An empty list will mean that all redirects coming from URL schemes will be reje…" at bounding box center [550, 355] width 539 height 42
click at [453, 334] on span "An empty list will mean that all redirects coming from URL schemes will be reje…" at bounding box center [550, 355] width 539 height 42
drag, startPoint x: 453, startPoint y: 319, endPoint x: 575, endPoint y: 318, distance: 121.9
click at [575, 334] on span "An empty list will mean that all redirects coming from URL schemes will be reje…" at bounding box center [550, 355] width 539 height 42
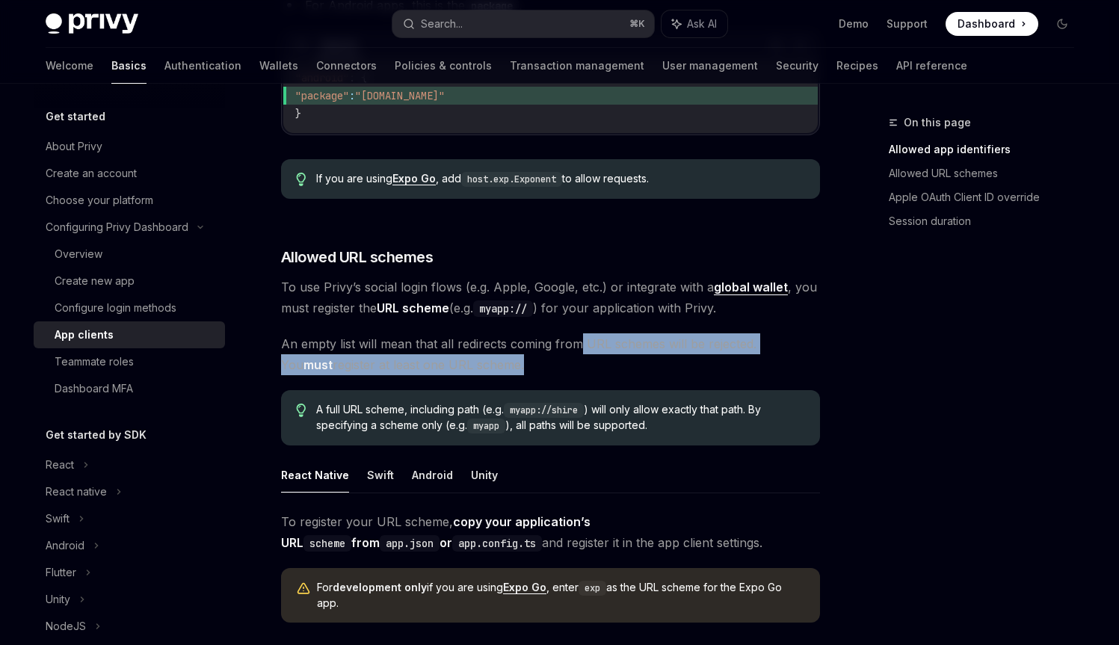
drag, startPoint x: 575, startPoint y: 318, endPoint x: 463, endPoint y: 345, distance: 115.5
click at [463, 345] on span "An empty list will mean that all redirects coming from URL schemes will be reje…" at bounding box center [550, 355] width 539 height 42
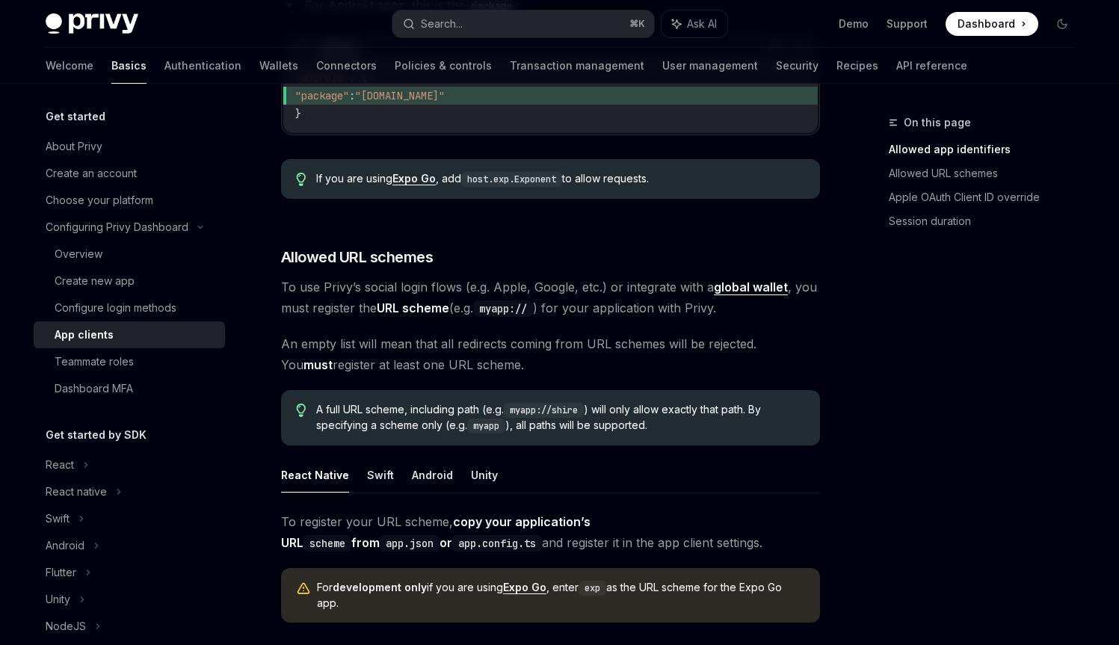
click at [406, 402] on span "A full URL scheme, including path (e.g. myapp://shire ) will only allow exactly…" at bounding box center [560, 417] width 488 height 31
drag, startPoint x: 406, startPoint y: 381, endPoint x: 431, endPoint y: 381, distance: 24.7
click at [431, 402] on span "A full URL scheme, including path (e.g. myapp://shire ) will only allow exactly…" at bounding box center [560, 417] width 488 height 31
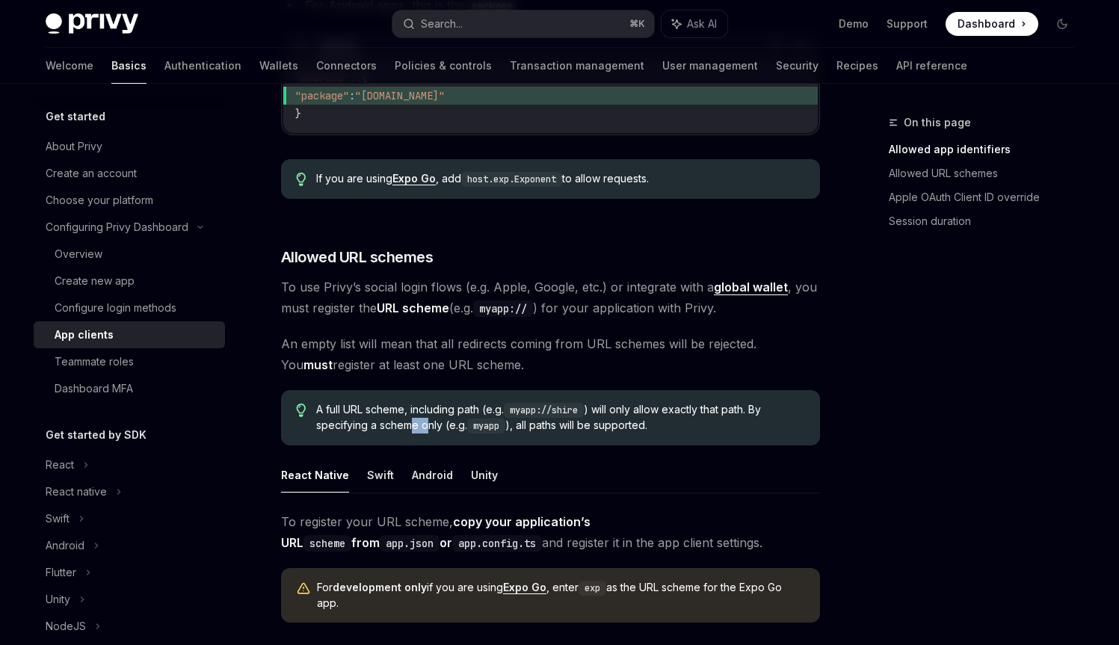
drag, startPoint x: 409, startPoint y: 404, endPoint x: 428, endPoint y: 402, distance: 18.8
click at [428, 402] on span "A full URL scheme, including path (e.g. myapp://shire ) will only allow exactly…" at bounding box center [560, 417] width 488 height 31
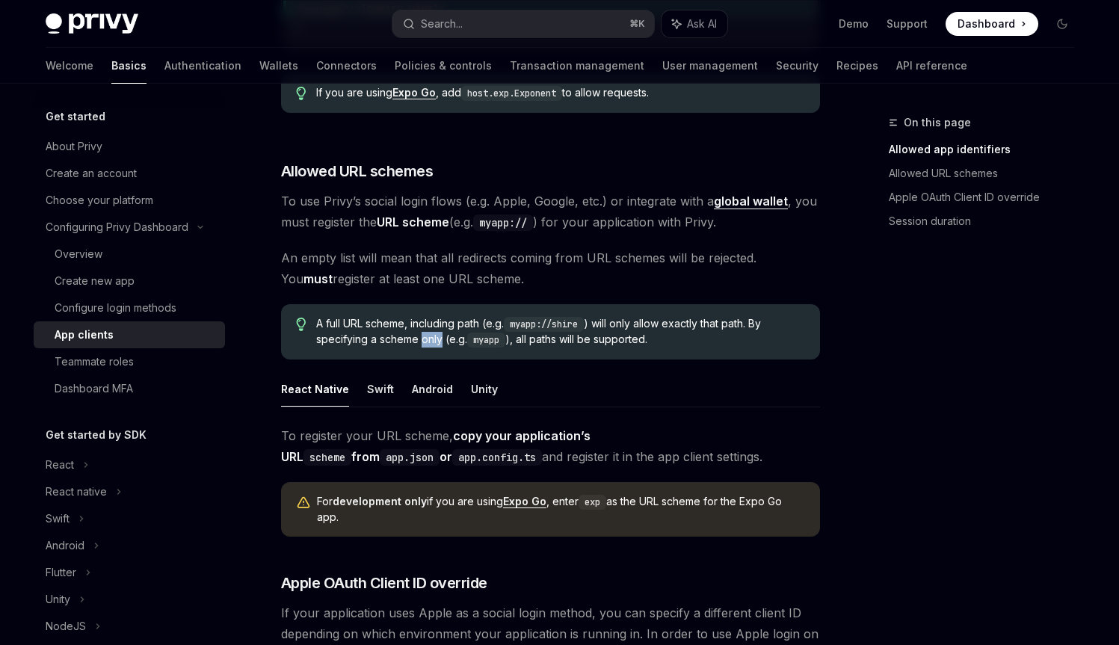
scroll to position [830, 0]
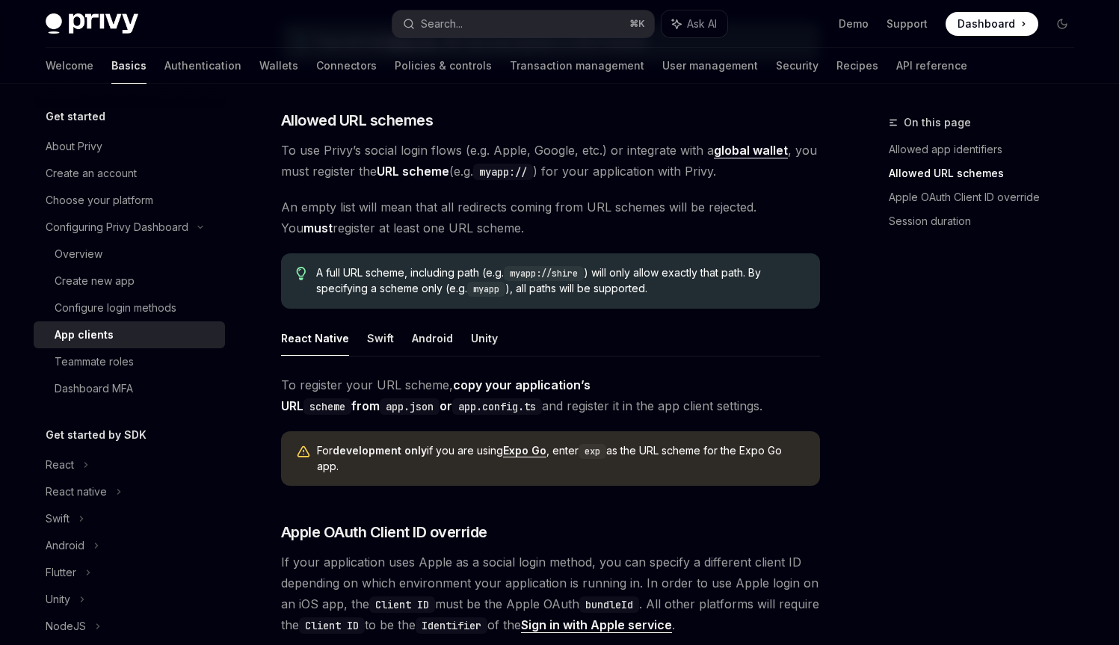
click at [362, 375] on span "To register your URL scheme, copy your application’s URL scheme from app.json o…" at bounding box center [550, 396] width 539 height 42
drag, startPoint x: 362, startPoint y: 366, endPoint x: 388, endPoint y: 364, distance: 26.2
click at [388, 375] on span "To register your URL scheme, copy your application’s URL scheme from app.json o…" at bounding box center [550, 396] width 539 height 42
click at [389, 375] on span "To register your URL scheme, copy your application’s URL scheme from app.json o…" at bounding box center [550, 396] width 539 height 42
drag, startPoint x: 389, startPoint y: 364, endPoint x: 447, endPoint y: 360, distance: 58.5
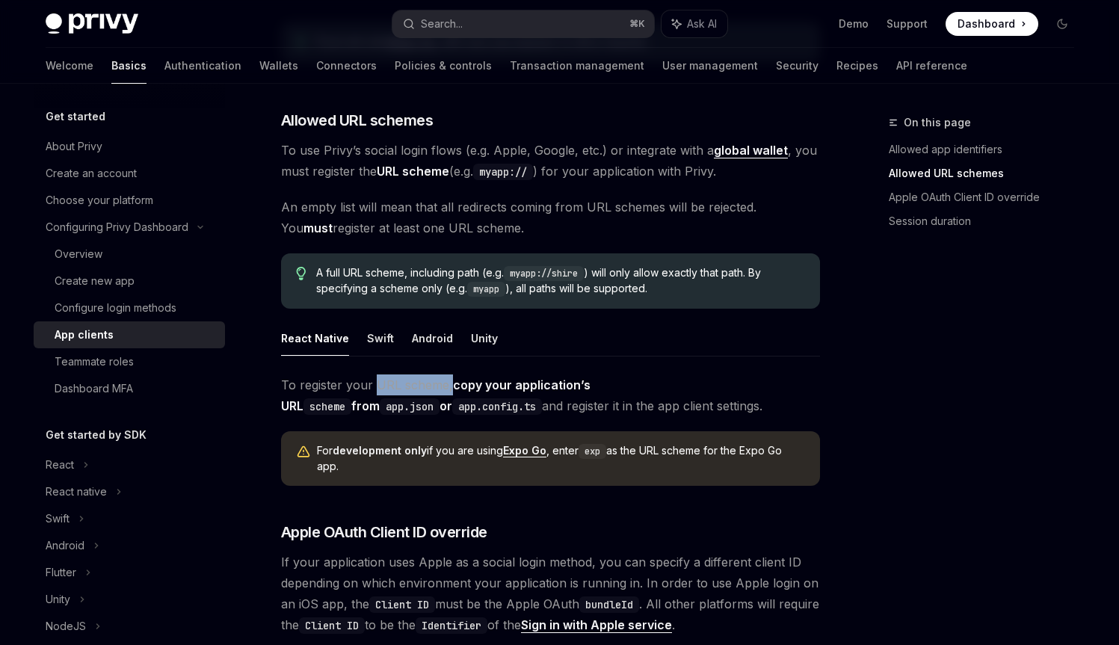
click at [446, 375] on span "To register your URL scheme, copy your application’s URL scheme from app.json o…" at bounding box center [550, 396] width 539 height 42
click at [447, 375] on span "To register your URL scheme, copy your application’s URL scheme from app.json o…" at bounding box center [550, 396] width 539 height 42
drag, startPoint x: 447, startPoint y: 360, endPoint x: 674, endPoint y: 366, distance: 226.7
click at [674, 375] on span "To register your URL scheme, copy your application’s URL scheme from app.json o…" at bounding box center [550, 396] width 539 height 42
click at [446, 387] on span "To register your URL scheme, copy your application’s URL scheme from app.json o…" at bounding box center [550, 396] width 539 height 42
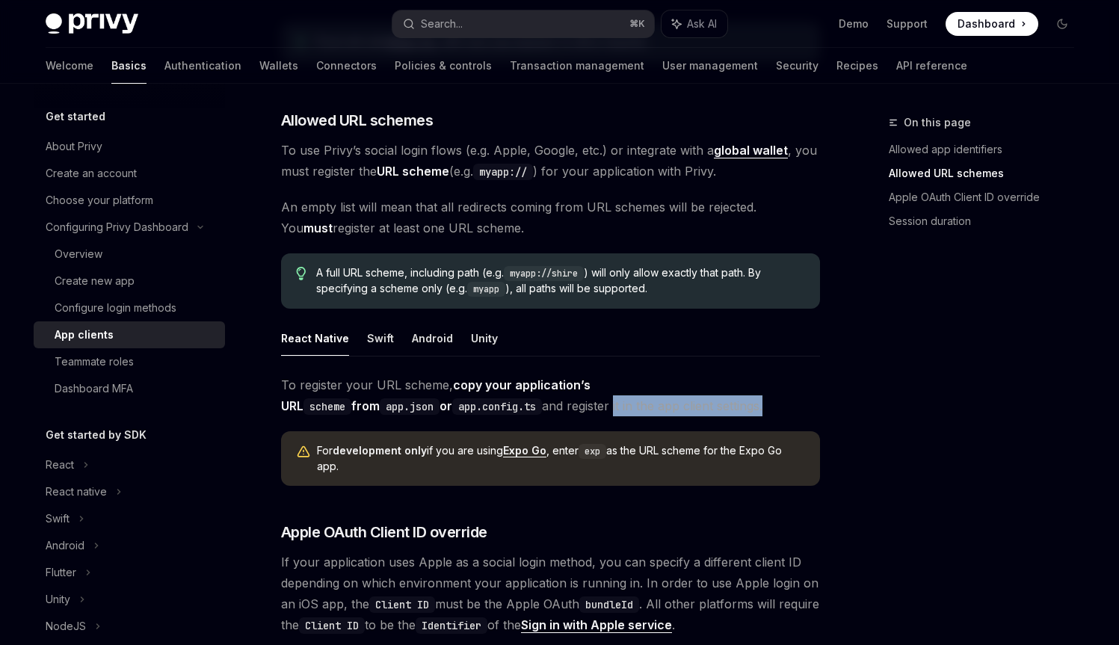
drag, startPoint x: 446, startPoint y: 387, endPoint x: 559, endPoint y: 380, distance: 113.9
click at [559, 380] on span "To register your URL scheme, copy your application’s URL scheme from app.json o…" at bounding box center [550, 396] width 539 height 42
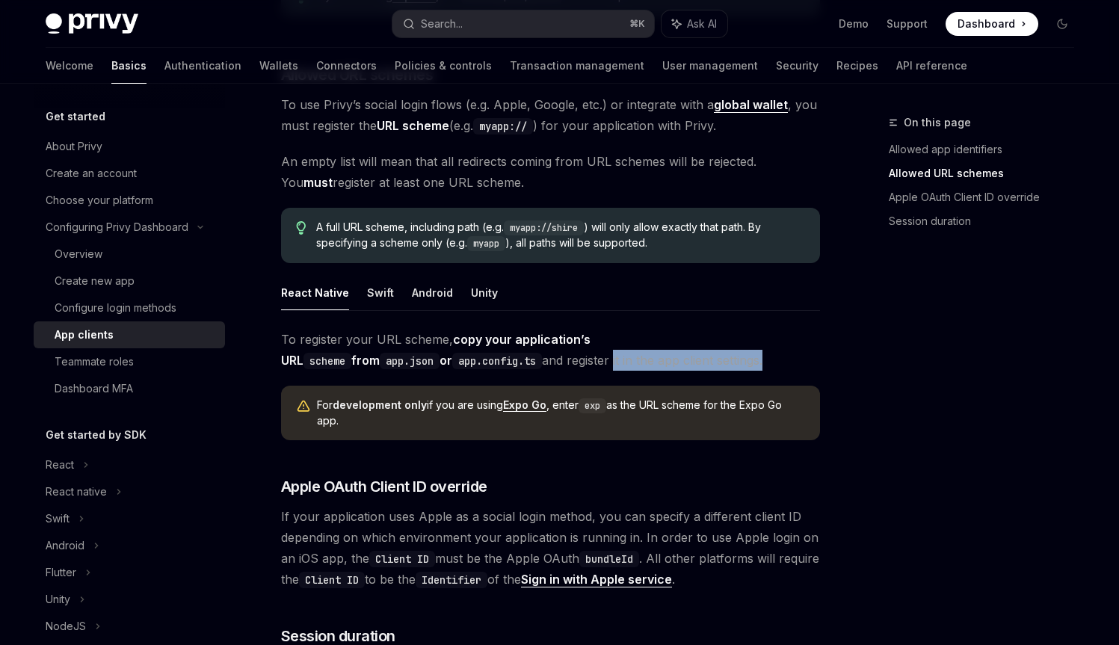
scroll to position [877, 0]
click at [603, 397] on code "exp" at bounding box center [593, 404] width 28 height 15
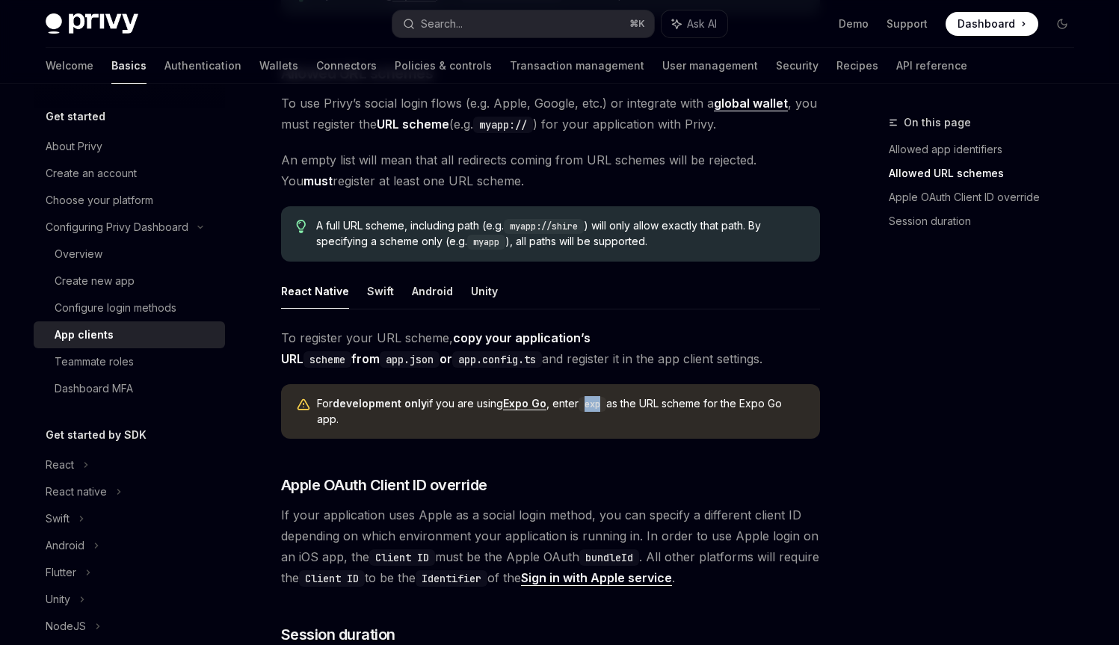
click at [603, 397] on code "exp" at bounding box center [593, 404] width 28 height 15
copy code "exp"
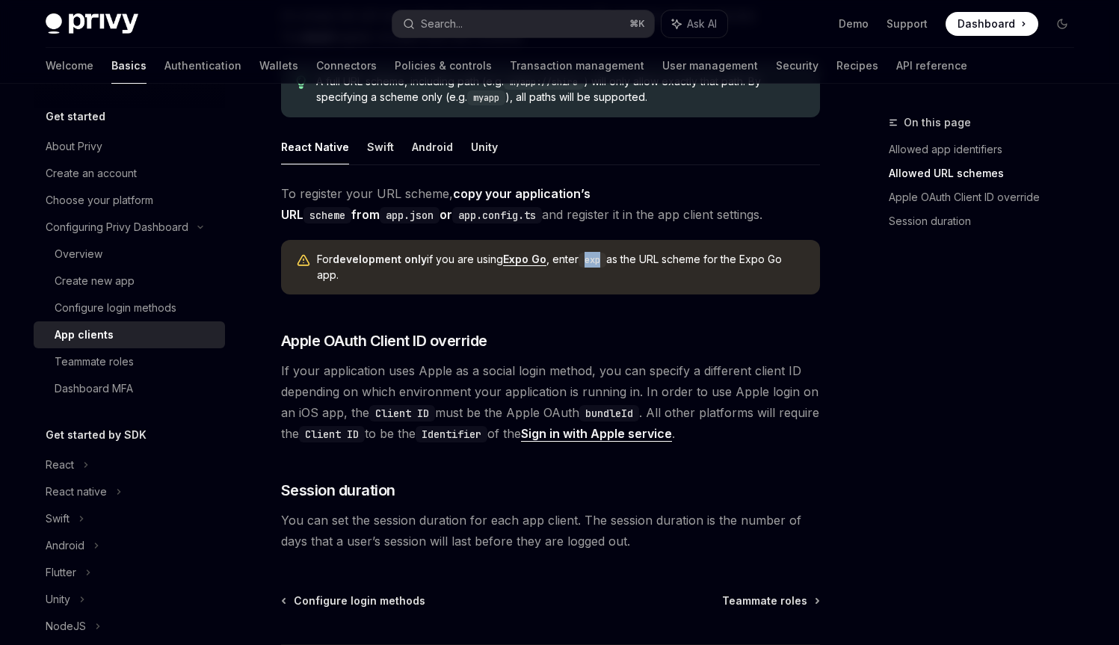
scroll to position [1064, 0]
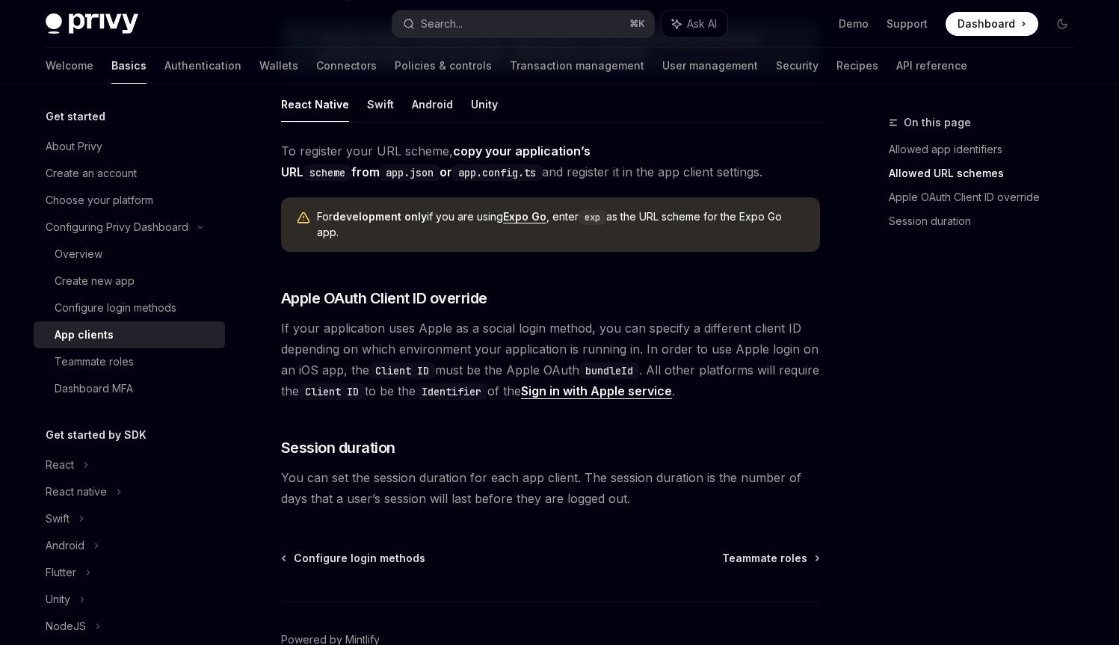
click at [400, 330] on span "If your application uses Apple as a social login method, you can specify a diff…" at bounding box center [550, 360] width 539 height 84
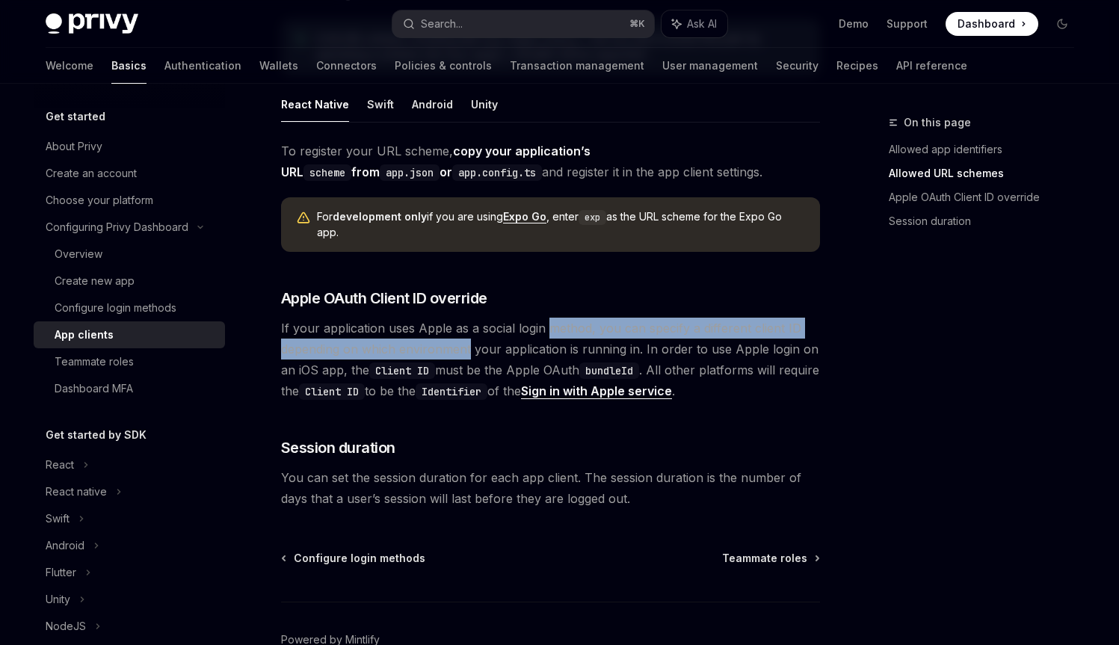
drag, startPoint x: 400, startPoint y: 330, endPoint x: 559, endPoint y: 307, distance: 160.1
click at [559, 318] on span "If your application uses Apple as a social login method, you can specify a diff…" at bounding box center [550, 360] width 539 height 84
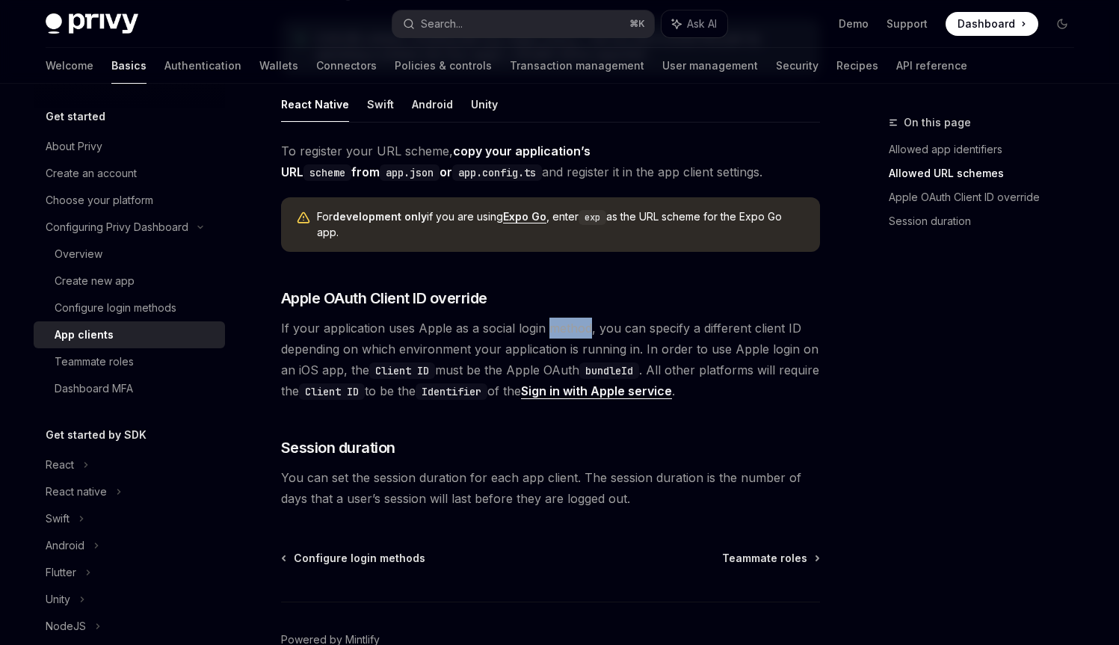
click at [559, 318] on span "If your application uses Apple as a social login method, you can specify a diff…" at bounding box center [550, 360] width 539 height 84
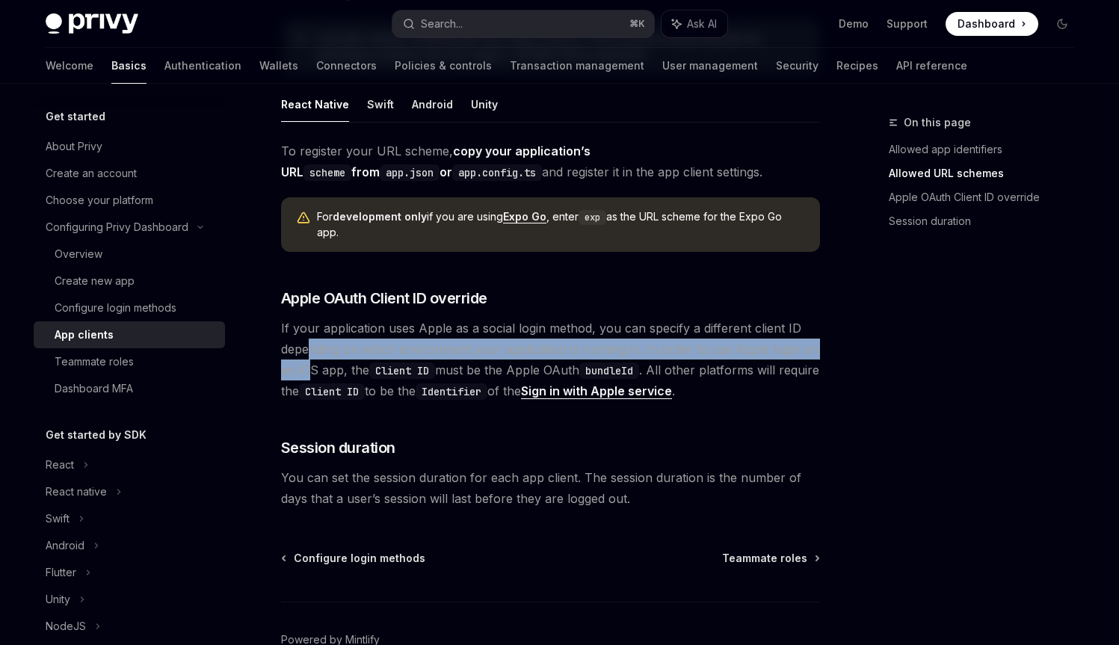
click at [309, 337] on span "If your application uses Apple as a social login method, you can specify a diff…" at bounding box center [550, 360] width 539 height 84
drag, startPoint x: 309, startPoint y: 337, endPoint x: 633, endPoint y: 328, distance: 323.9
click at [633, 328] on span "If your application uses Apple as a social login method, you can specify a diff…" at bounding box center [550, 360] width 539 height 84
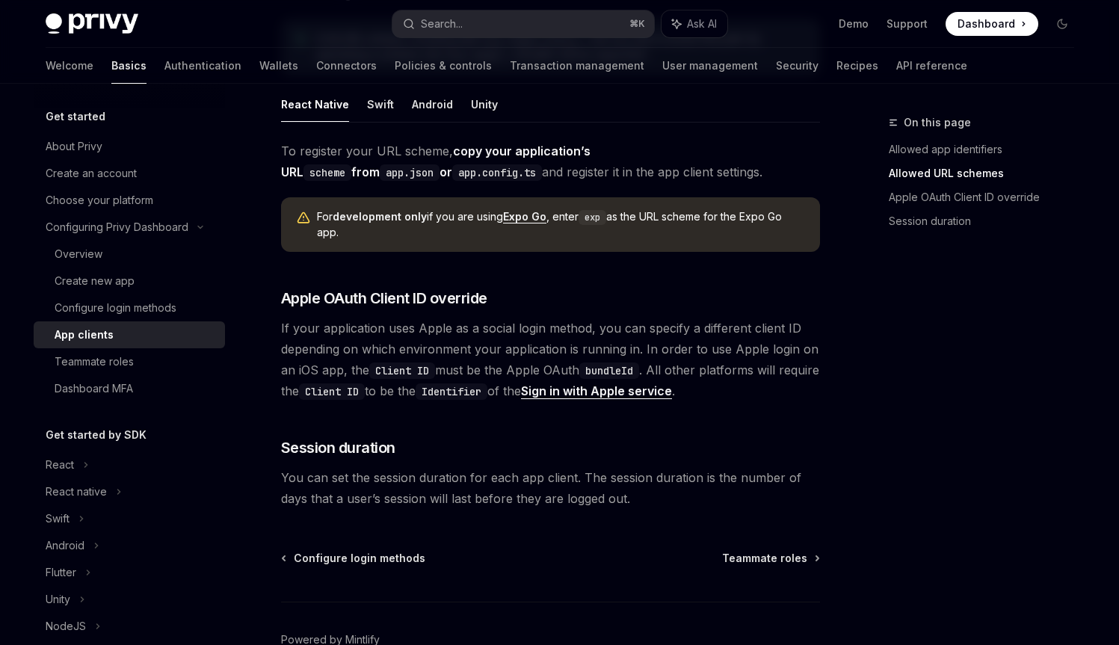
click at [628, 328] on span "If your application uses Apple as a social login method, you can specify a diff…" at bounding box center [550, 360] width 539 height 84
click at [405, 467] on span "You can set the session duration for each app client. The session duration is t…" at bounding box center [550, 488] width 539 height 42
click at [394, 467] on span "You can set the session duration for each app client. The session duration is t…" at bounding box center [550, 488] width 539 height 42
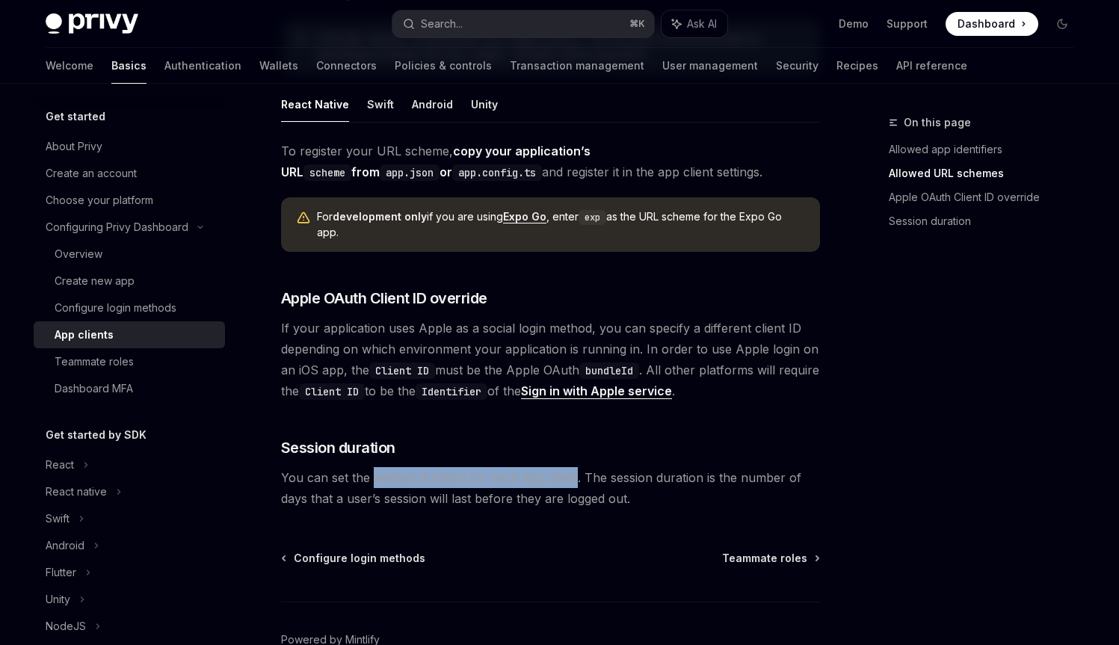
drag, startPoint x: 394, startPoint y: 455, endPoint x: 553, endPoint y: 458, distance: 158.6
click at [553, 467] on span "You can set the session duration for each app client. The session duration is t…" at bounding box center [550, 488] width 539 height 42
click at [473, 467] on span "You can set the session duration for each app client. The session duration is t…" at bounding box center [550, 488] width 539 height 42
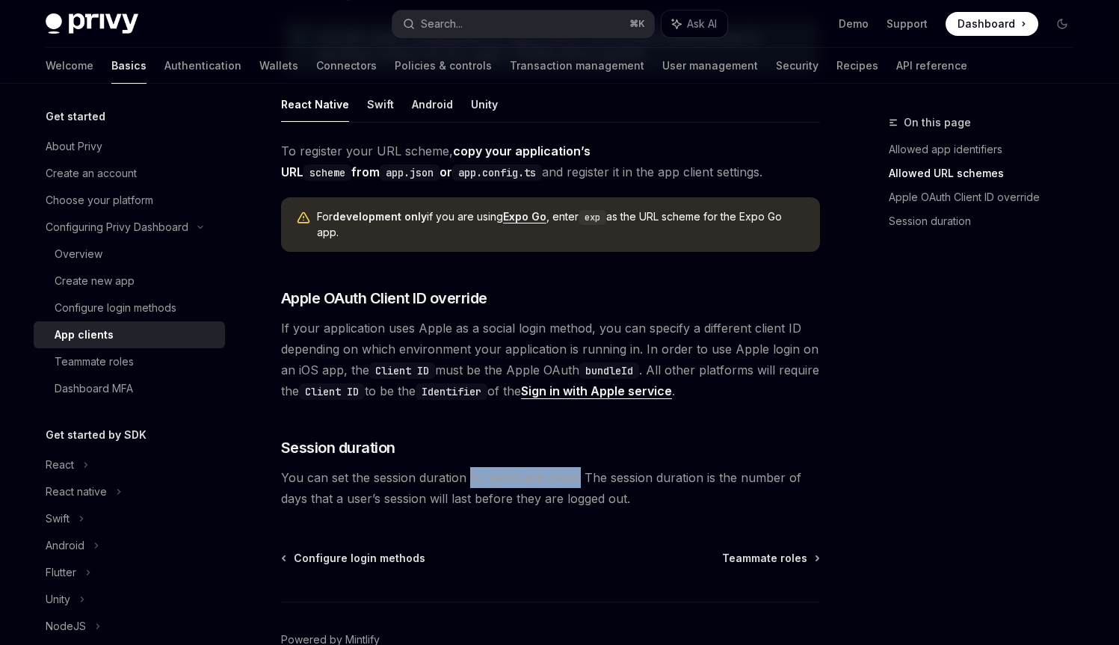
drag, startPoint x: 473, startPoint y: 457, endPoint x: 572, endPoint y: 464, distance: 99.7
click at [572, 467] on span "You can set the session duration for each app client. The session duration is t…" at bounding box center [550, 488] width 539 height 42
click at [606, 467] on span "You can set the session duration for each app client. The session duration is t…" at bounding box center [550, 488] width 539 height 42
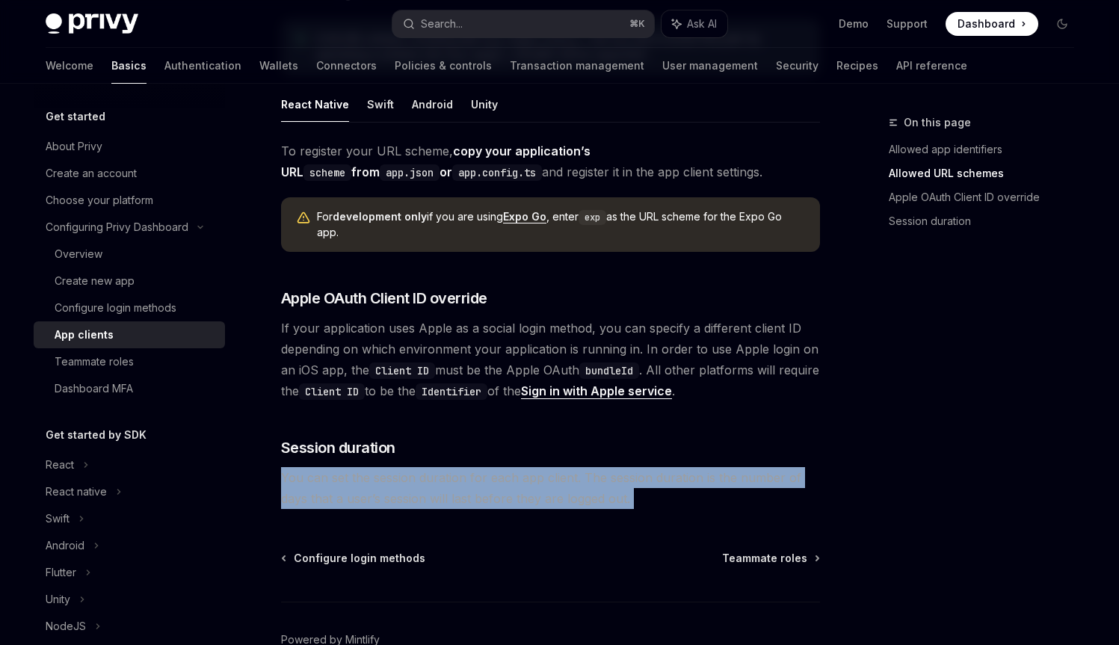
click at [606, 467] on span "You can set the session duration for each app client. The session duration is t…" at bounding box center [550, 488] width 539 height 42
click at [355, 472] on span "You can set the session duration for each app client. The session duration is t…" at bounding box center [550, 488] width 539 height 42
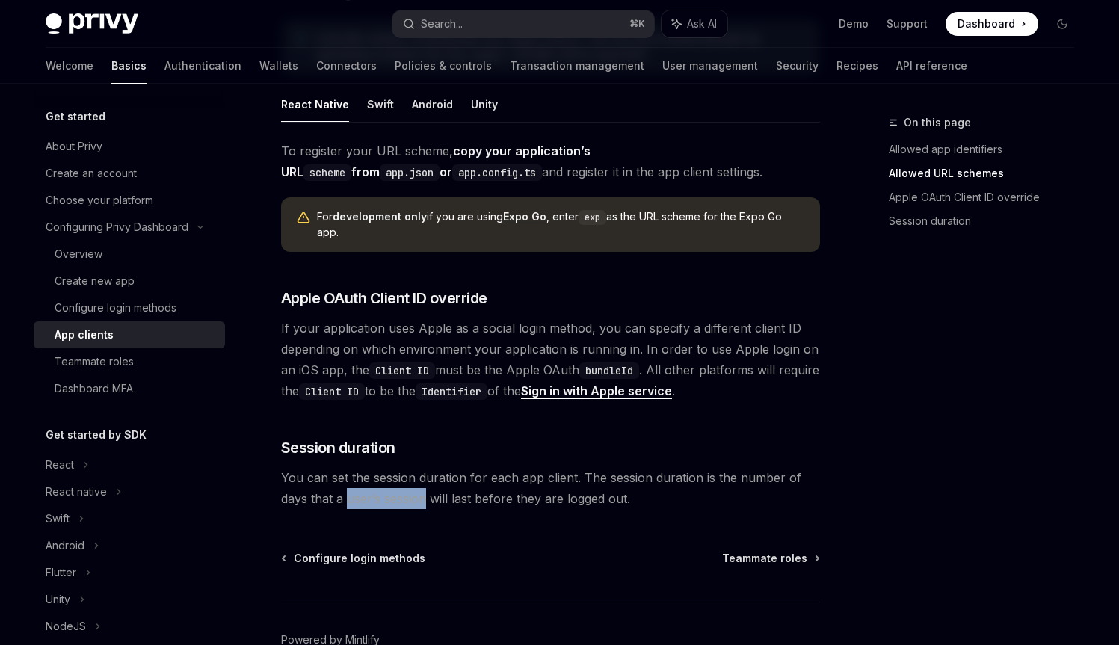
drag, startPoint x: 355, startPoint y: 472, endPoint x: 398, endPoint y: 476, distance: 42.9
click at [398, 476] on span "You can set the session duration for each app client. The session duration is t…" at bounding box center [550, 488] width 539 height 42
click at [397, 476] on span "You can set the session duration for each app client. The session duration is t…" at bounding box center [550, 488] width 539 height 42
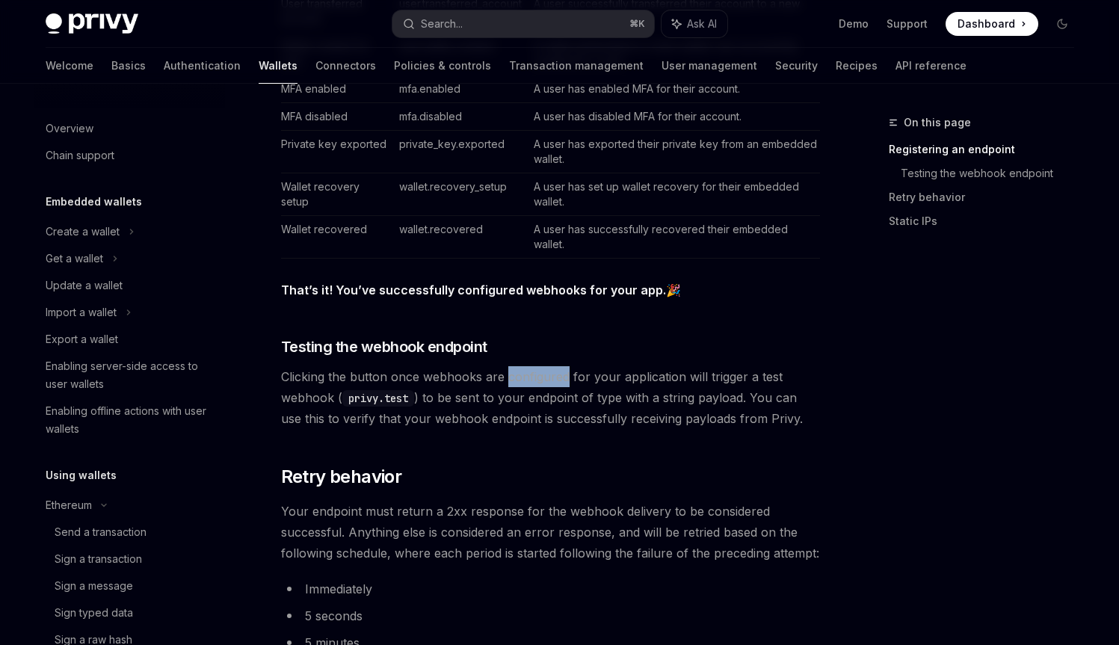
scroll to position [274, 0]
